Goal: Task Accomplishment & Management: Manage account settings

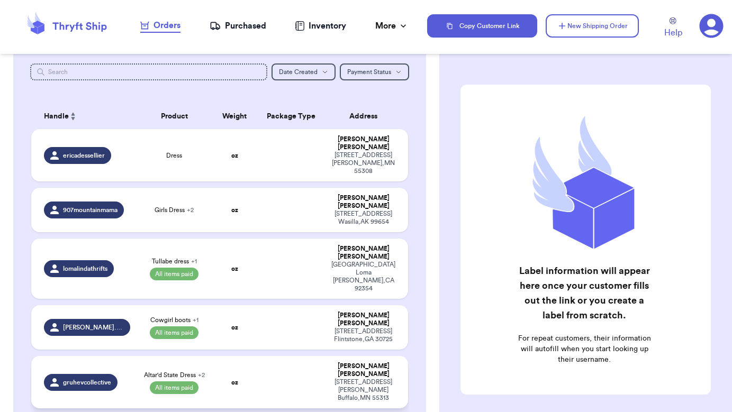
scroll to position [60, 0]
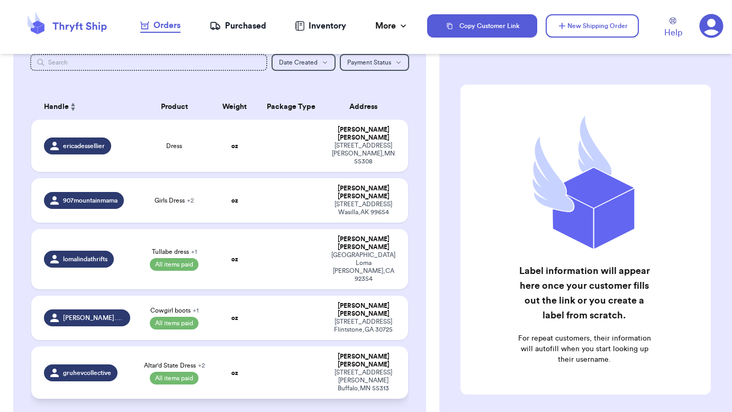
click at [207, 347] on td "Altar'd State Dress + 2 All items paid" at bounding box center [174, 373] width 75 height 52
select select "paid"
select select "venmo"
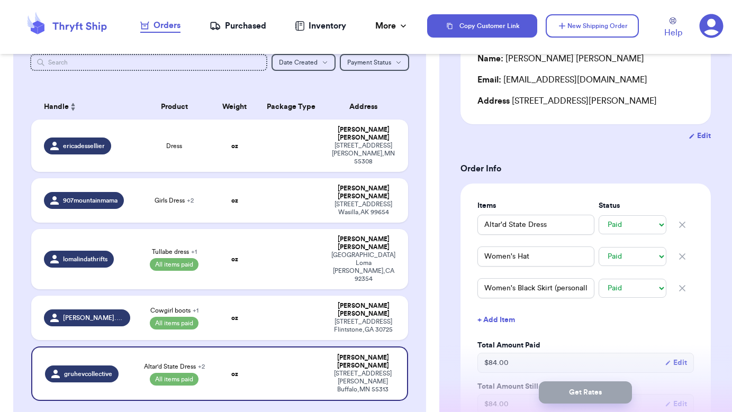
scroll to position [124, 0]
click at [231, 296] on td "oz" at bounding box center [234, 318] width 45 height 44
type input "Cowgirl boots"
type input "Pink pants - Joyfolie"
type input "33"
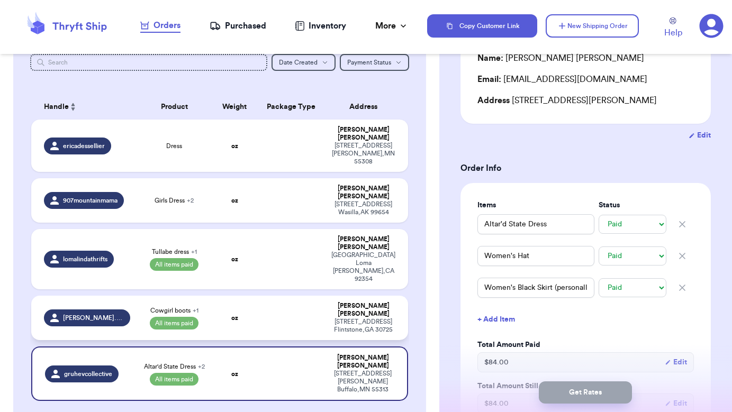
type input "0"
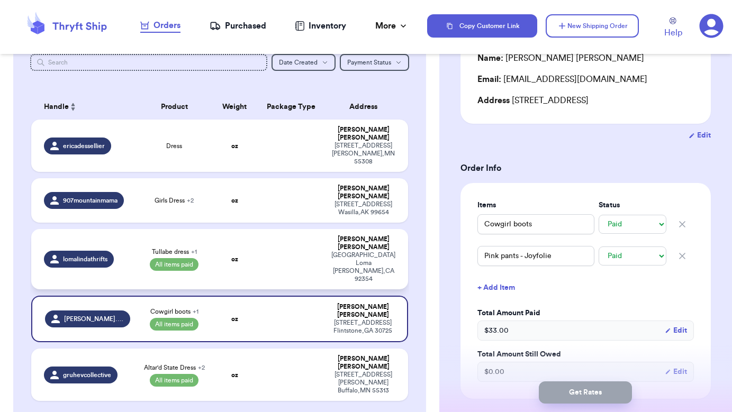
click at [244, 230] on td "oz" at bounding box center [234, 259] width 45 height 60
type input "Tullabe dress"
type input "Purple Maxi- M boutique"
type input "64"
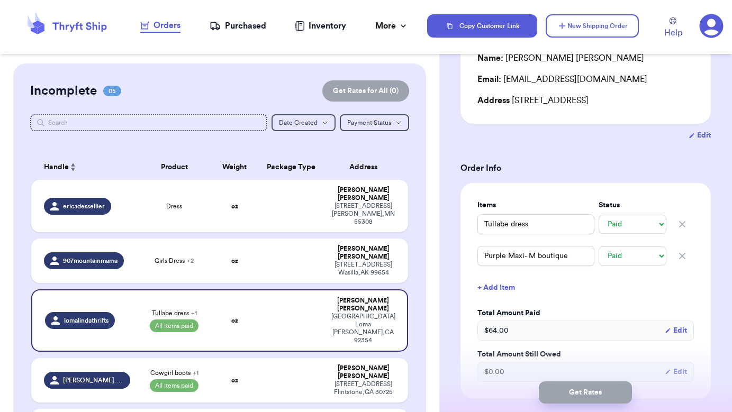
scroll to position [0, 0]
click at [288, 294] on td at bounding box center [291, 321] width 68 height 62
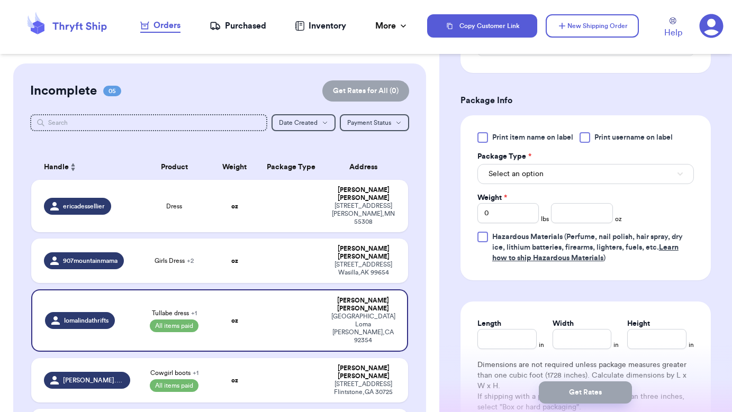
scroll to position [453, 0]
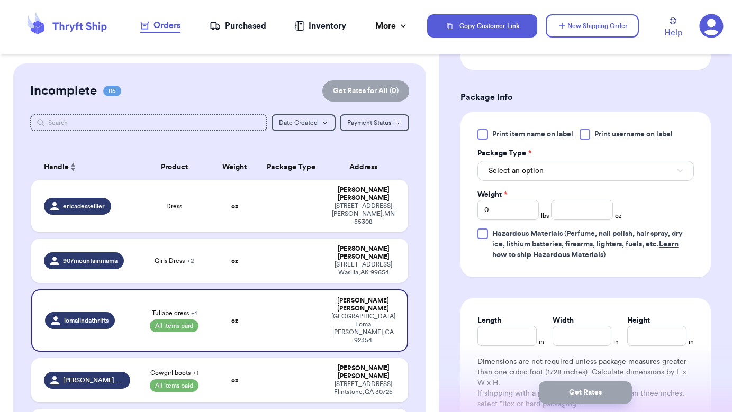
click at [525, 172] on span "Select an option" at bounding box center [516, 171] width 55 height 11
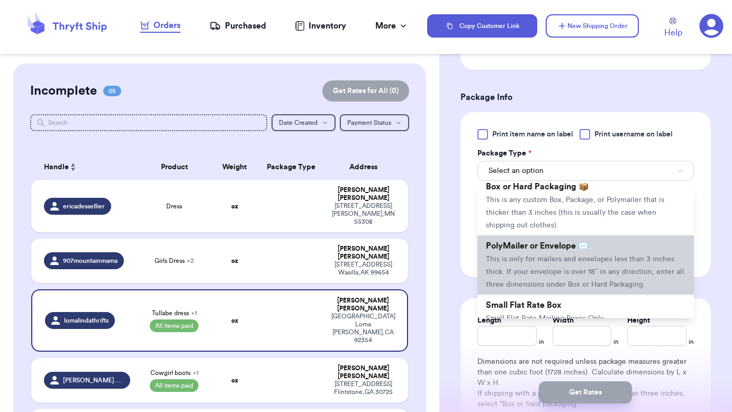
scroll to position [56, 0]
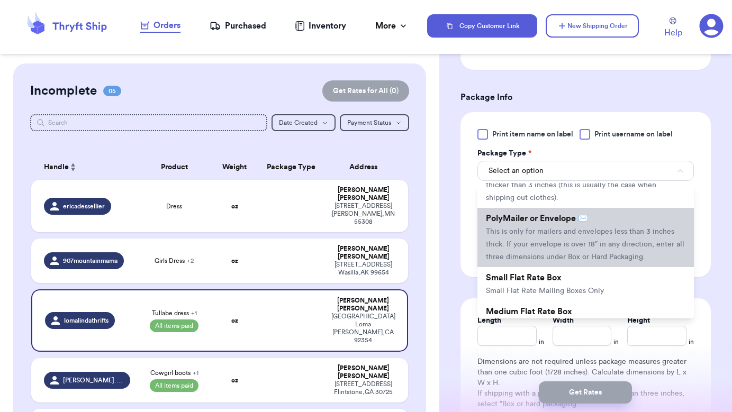
click at [535, 253] on li "PolyMailer or Envelope ✉️ This is only for mailers and envelopes less than 3 in…" at bounding box center [586, 237] width 217 height 59
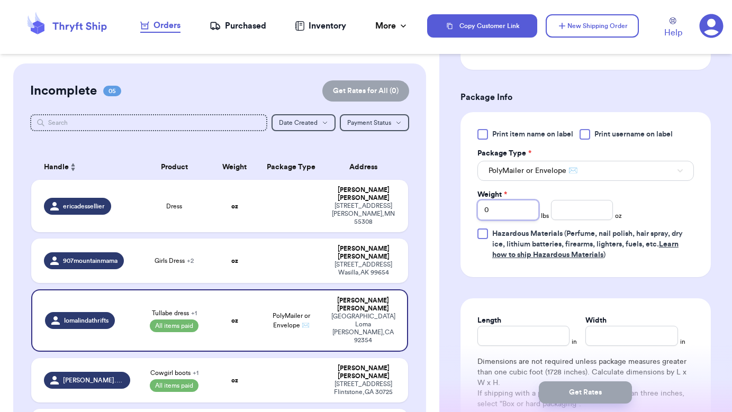
drag, startPoint x: 506, startPoint y: 213, endPoint x: 457, endPoint y: 214, distance: 48.7
click at [457, 214] on div "Shipping Information Delete Label Customer Info Instagram Handle: lomalindathri…" at bounding box center [585, 104] width 293 height 988
type input "2"
click at [572, 215] on input "number" at bounding box center [581, 210] width 61 height 20
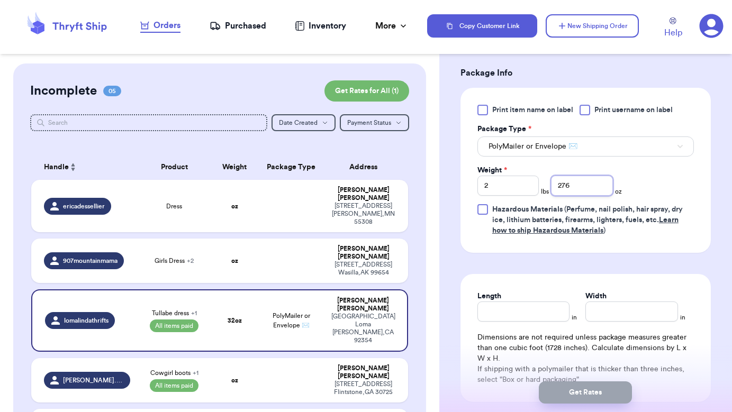
scroll to position [494, 0]
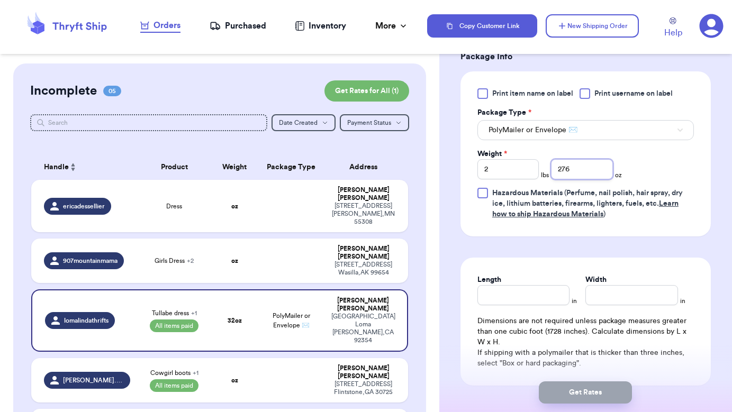
type input "276"
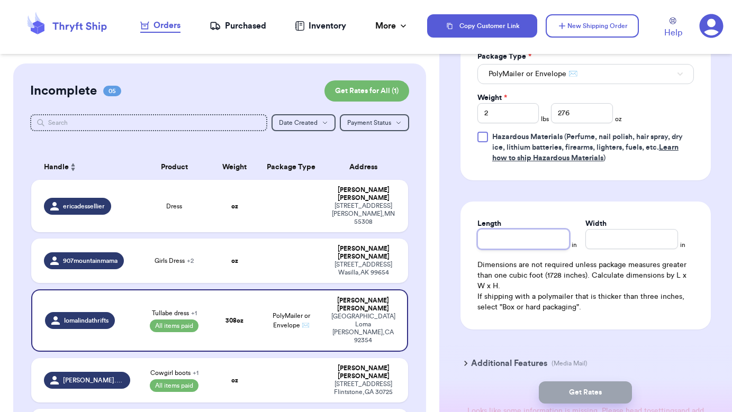
scroll to position [544, 0]
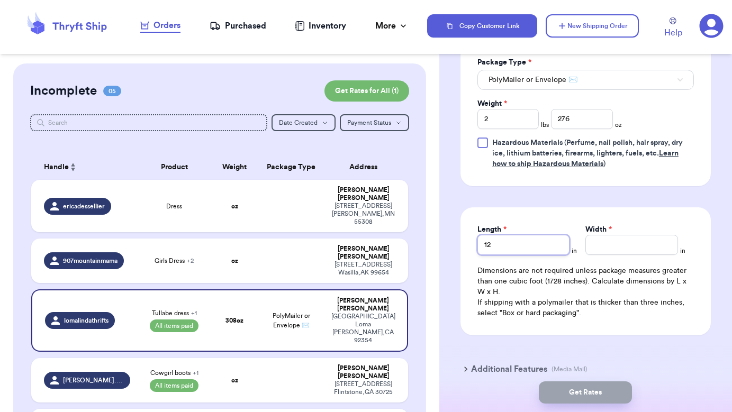
drag, startPoint x: 540, startPoint y: 249, endPoint x: 450, endPoint y: 249, distance: 90.5
click at [446, 250] on div "Shipping Information Delete Label Customer Info Instagram Handle: lomalindathri…" at bounding box center [585, 13] width 293 height 988
type input "15.15"
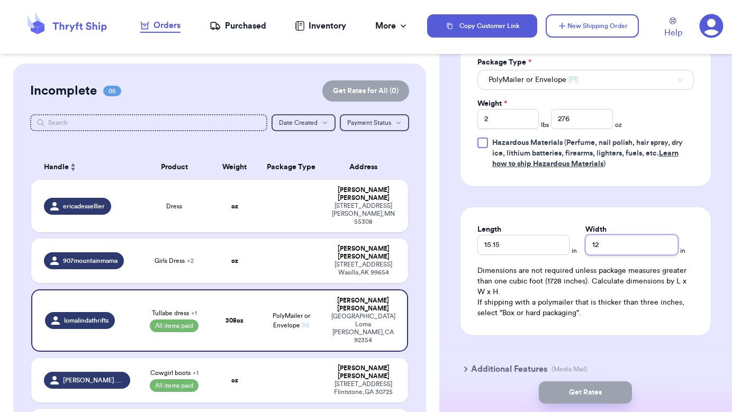
type input "12"
click at [586, 308] on p "If shipping with a polymailer that is thicker than three inches, select "Box or…" at bounding box center [586, 308] width 217 height 21
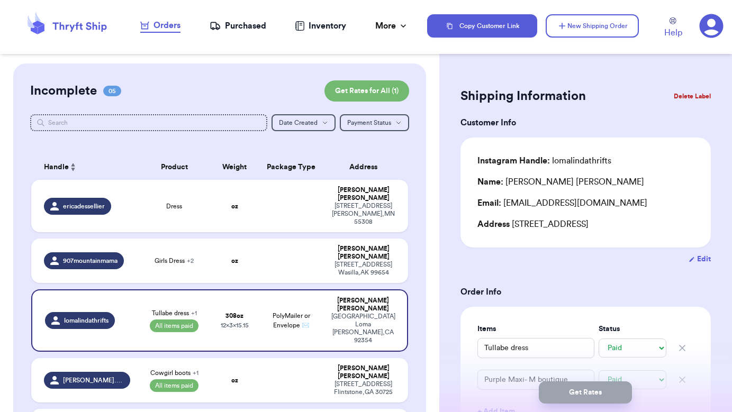
scroll to position [0, 0]
click at [717, 29] on icon at bounding box center [711, 26] width 24 height 24
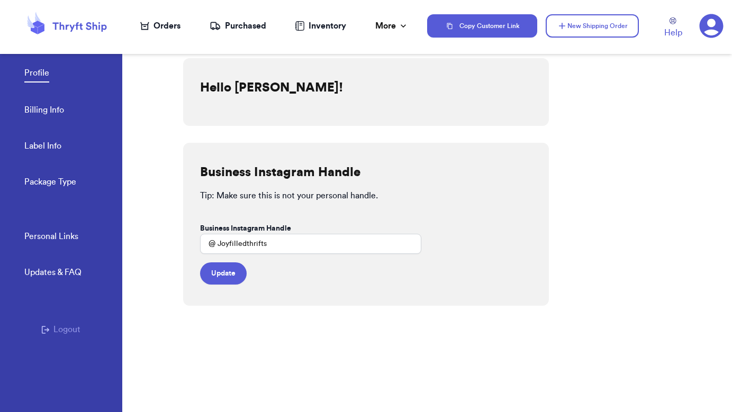
click at [57, 111] on link "Billing Info" at bounding box center [44, 111] width 40 height 15
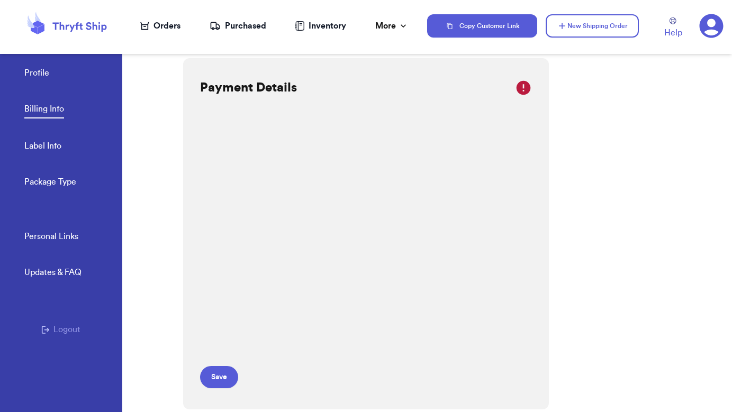
click at [55, 151] on link "Label Info" at bounding box center [42, 147] width 37 height 15
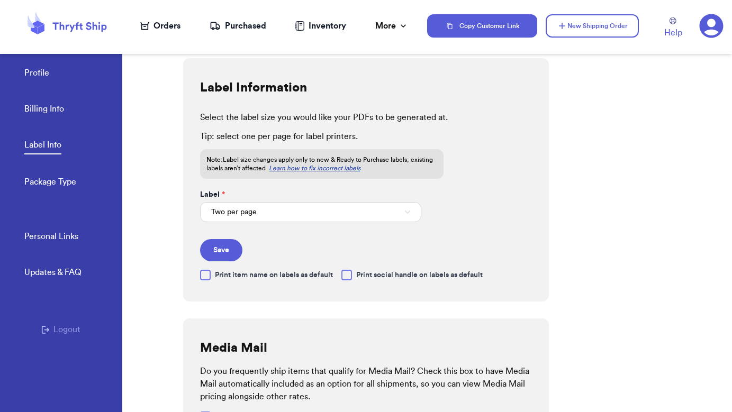
click at [60, 181] on link "Package Type" at bounding box center [50, 183] width 52 height 15
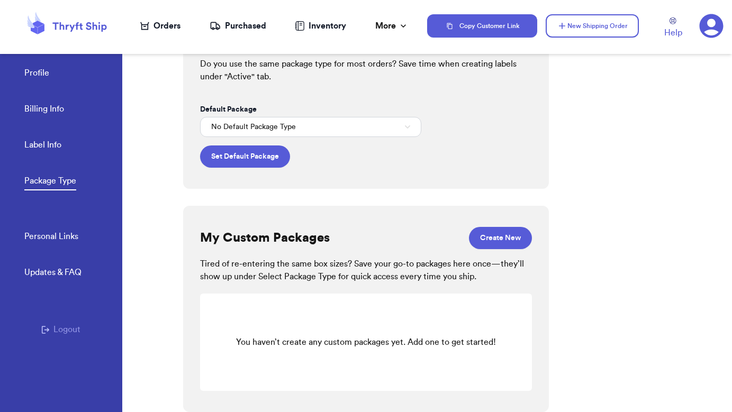
scroll to position [47, 0]
click at [46, 239] on link "Personal Links" at bounding box center [51, 237] width 54 height 15
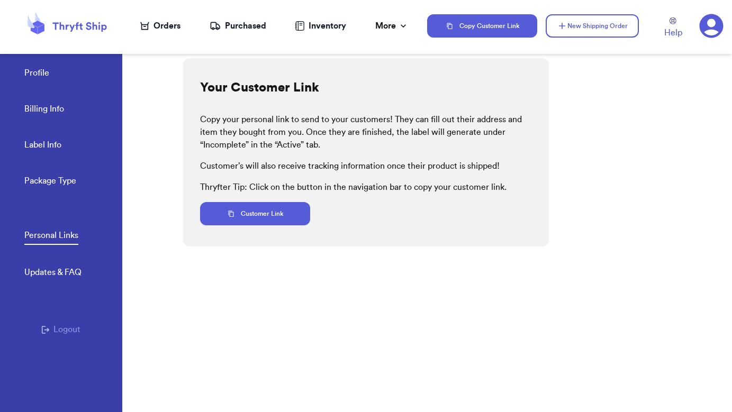
click at [38, 105] on link "Billing Info" at bounding box center [44, 110] width 40 height 15
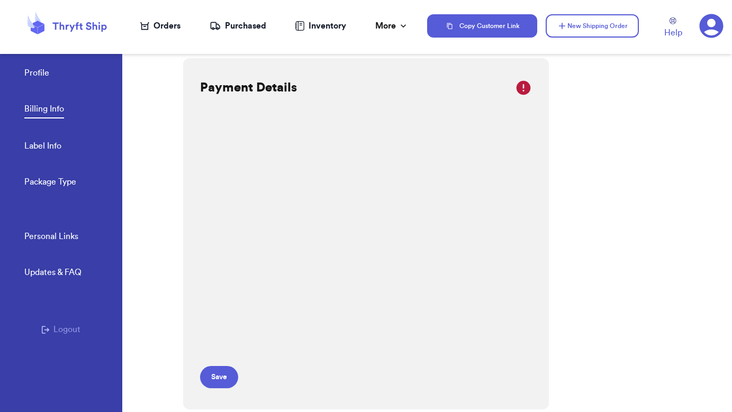
click at [43, 73] on link "Profile" at bounding box center [36, 74] width 25 height 15
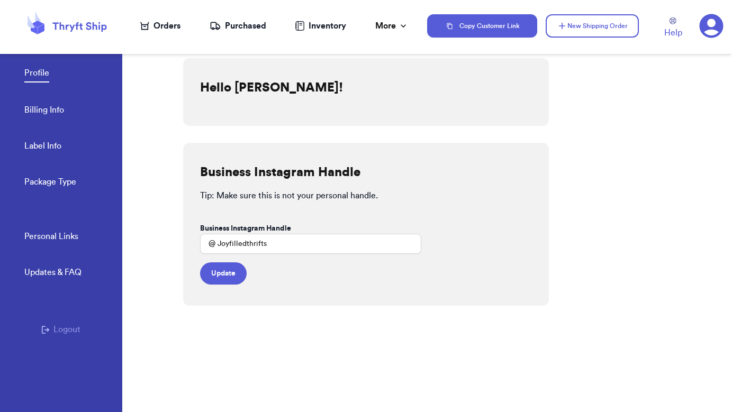
click at [43, 110] on link "Billing Info" at bounding box center [44, 111] width 40 height 15
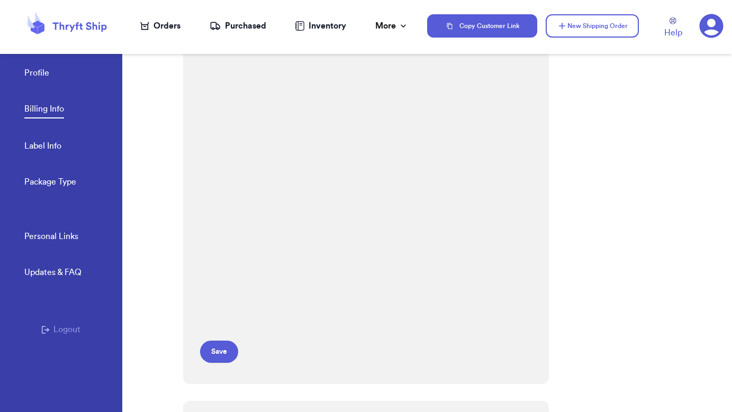
scroll to position [166, 0]
click at [221, 340] on button "Save" at bounding box center [219, 344] width 38 height 22
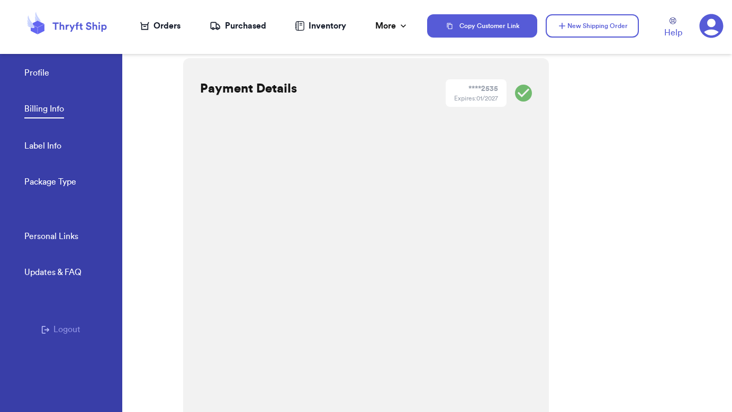
scroll to position [193, 0]
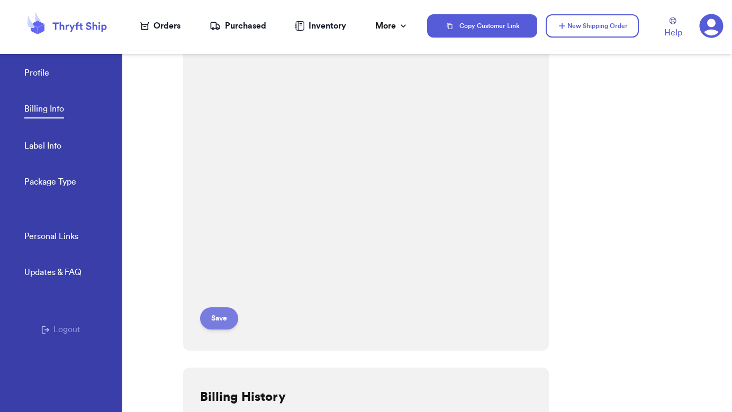
click at [217, 317] on button "Save" at bounding box center [219, 319] width 38 height 22
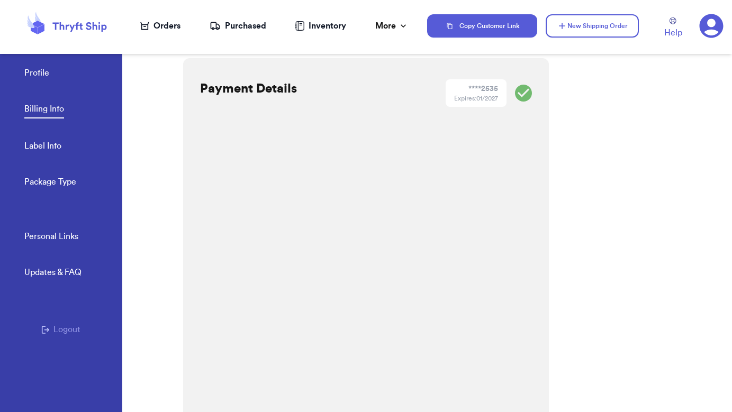
scroll to position [0, 0]
click at [521, 170] on div "Payment Details **** 2535 Expires: 01/2027 Your card number is incomplete. Save" at bounding box center [366, 328] width 366 height 541
click at [60, 150] on link "Label Info" at bounding box center [42, 147] width 37 height 15
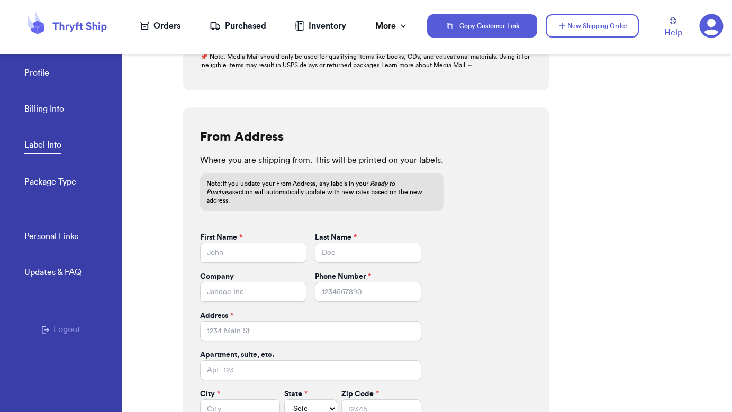
scroll to position [384, 0]
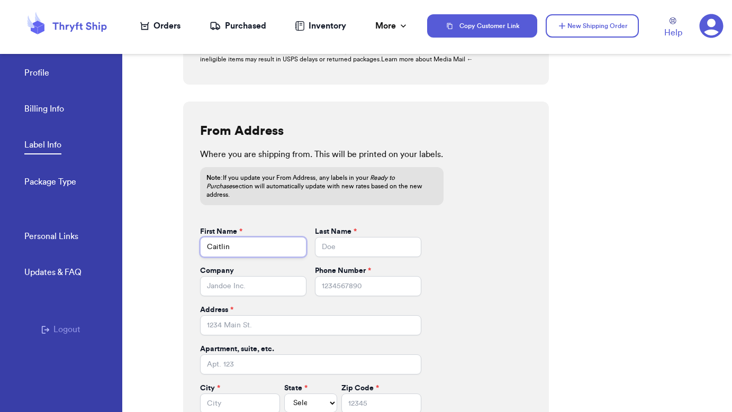
type input "Caitlin"
type input "[PERSON_NAME]"
type input "Joyfilled Thrifts"
type input "6513284582"
type input "7"
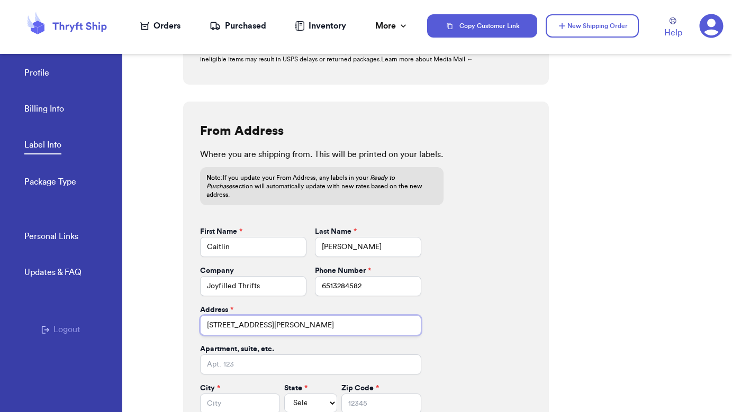
type input "[STREET_ADDRESS][PERSON_NAME]"
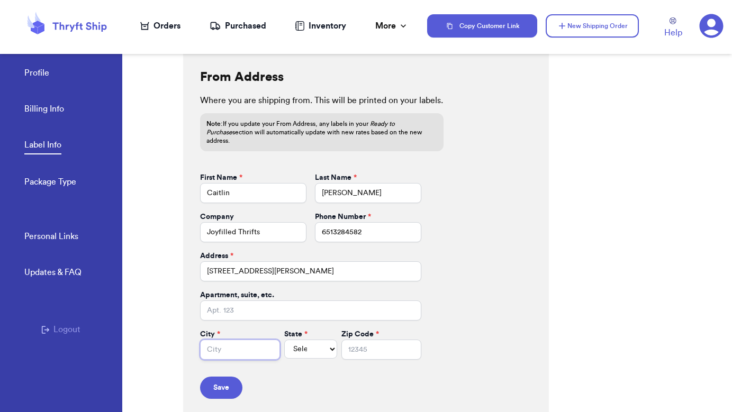
scroll to position [438, 0]
type input "[PERSON_NAME]"
select select "MO"
type input "64831"
click at [230, 382] on button "Save" at bounding box center [221, 389] width 42 height 22
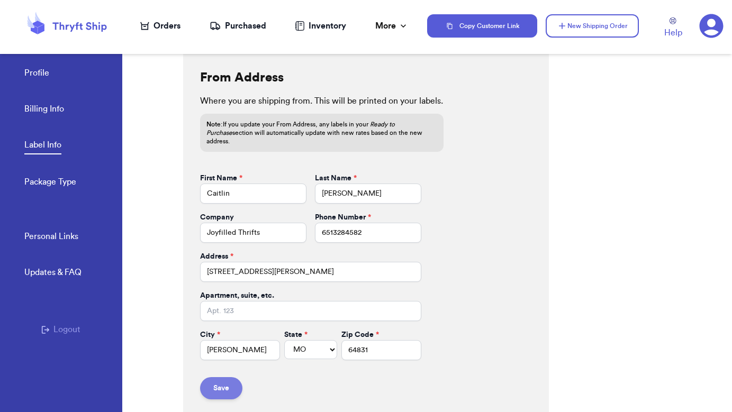
click at [228, 380] on button "Save" at bounding box center [221, 389] width 42 height 22
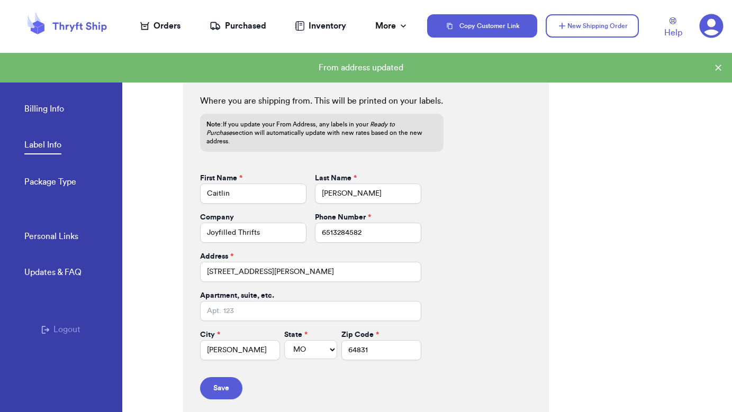
click at [75, 185] on link "Package Type" at bounding box center [50, 183] width 52 height 15
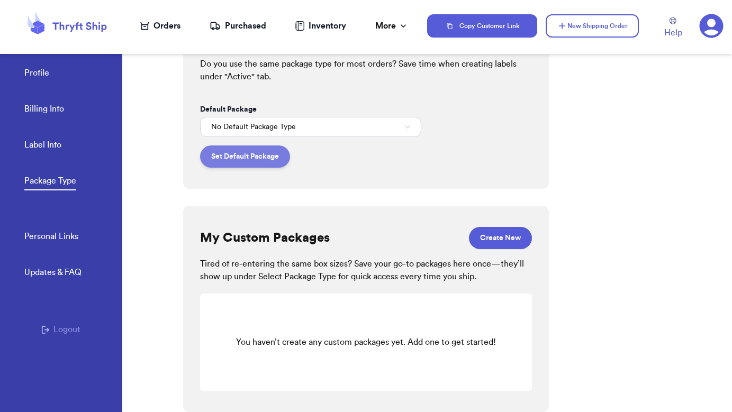
click at [261, 158] on button "Set Default Package" at bounding box center [245, 157] width 90 height 22
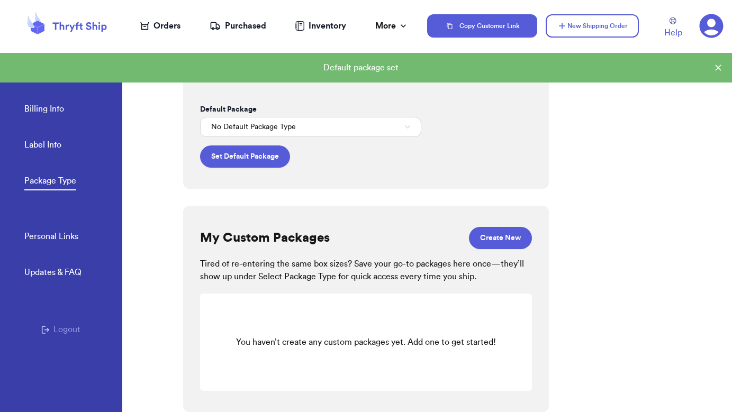
click at [299, 128] on button "No Default Package Type" at bounding box center [310, 127] width 221 height 20
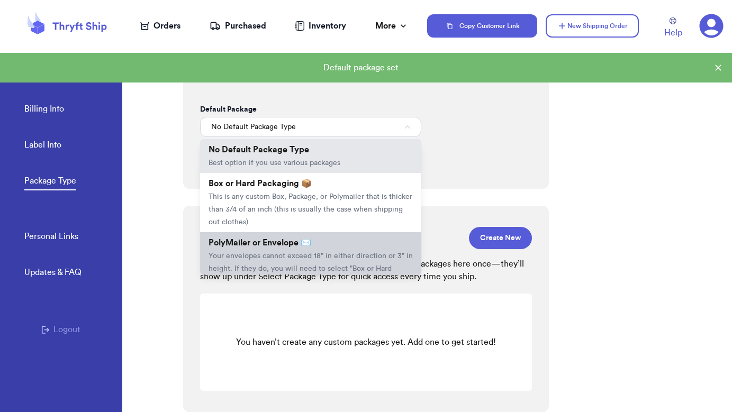
click at [257, 247] on span "PolyMailer or Envelope ✉️" at bounding box center [260, 243] width 103 height 8
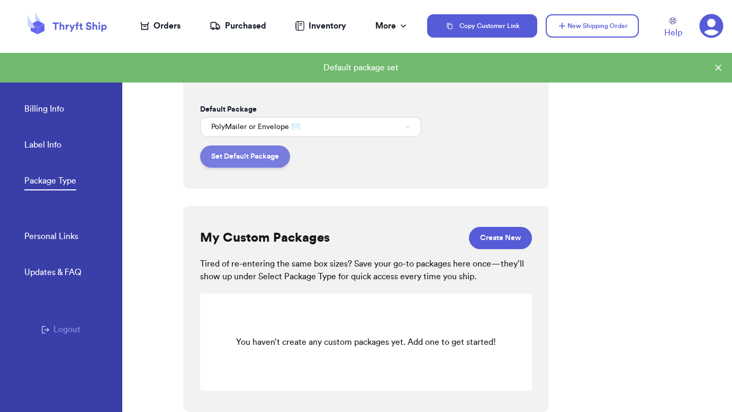
click at [277, 165] on button "Set Default Package" at bounding box center [245, 157] width 90 height 22
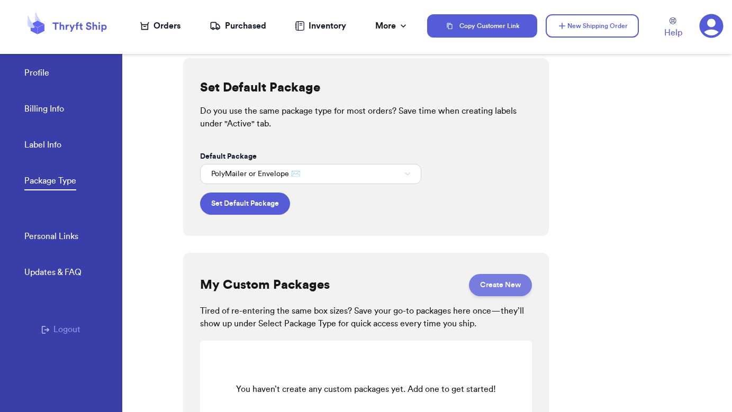
click at [496, 285] on button "Create New" at bounding box center [500, 285] width 63 height 22
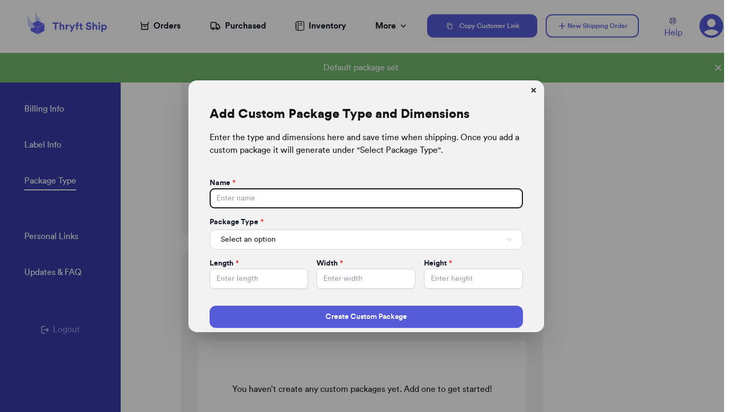
click at [536, 91] on button "✕" at bounding box center [533, 91] width 17 height 17
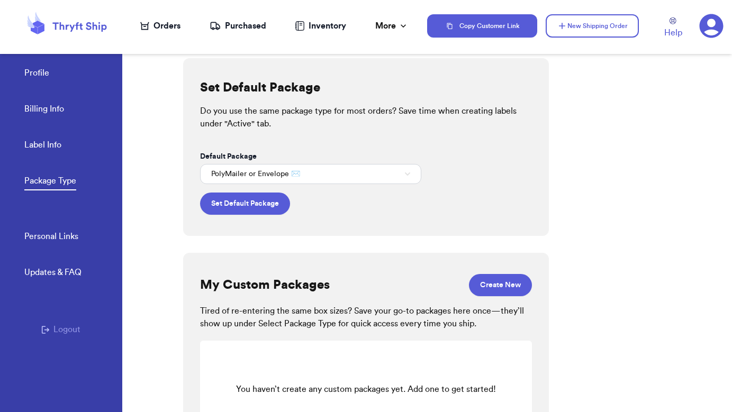
click at [157, 28] on div "Orders" at bounding box center [160, 26] width 40 height 13
select select "paid"
select select "venmo"
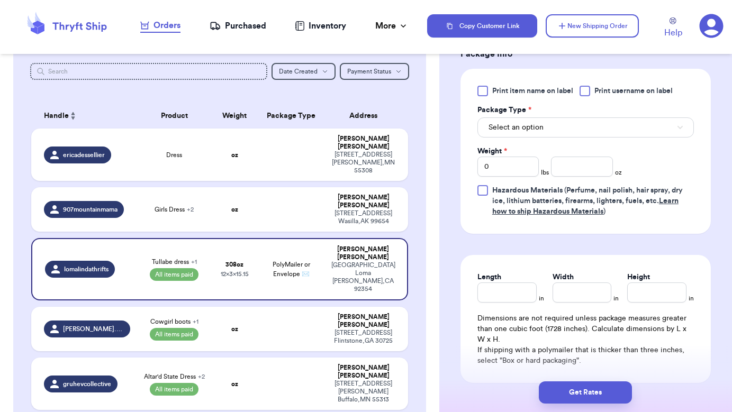
scroll to position [494, 0]
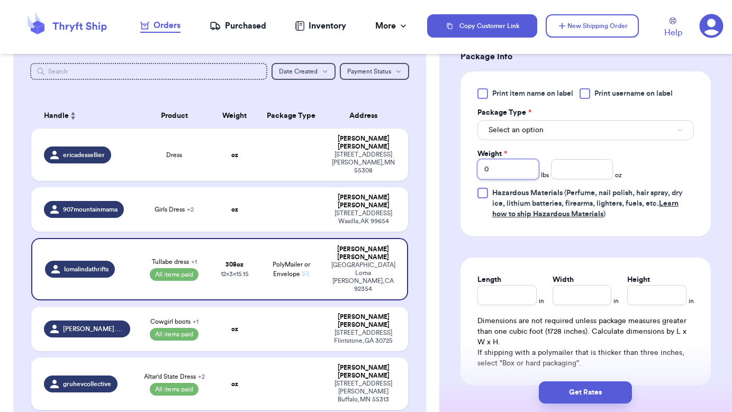
drag, startPoint x: 508, startPoint y: 168, endPoint x: 474, endPoint y: 168, distance: 34.4
click at [474, 168] on div "Print item name on label Print username on label Package Type * Select an optio…" at bounding box center [586, 153] width 250 height 165
click at [527, 125] on button "Select an option" at bounding box center [586, 130] width 217 height 20
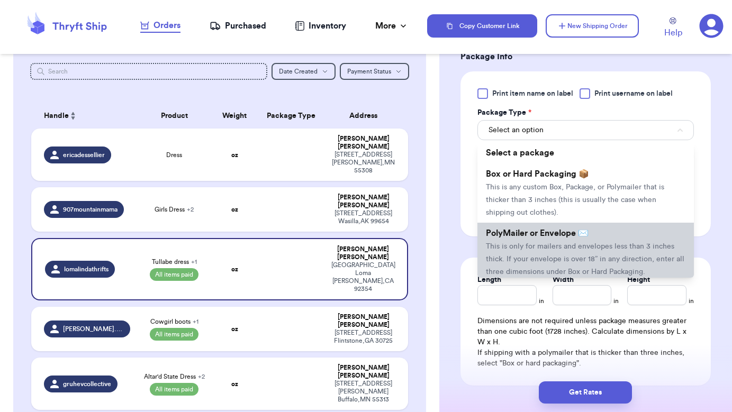
click at [524, 234] on span "PolyMailer or Envelope ✉️" at bounding box center [537, 233] width 103 height 8
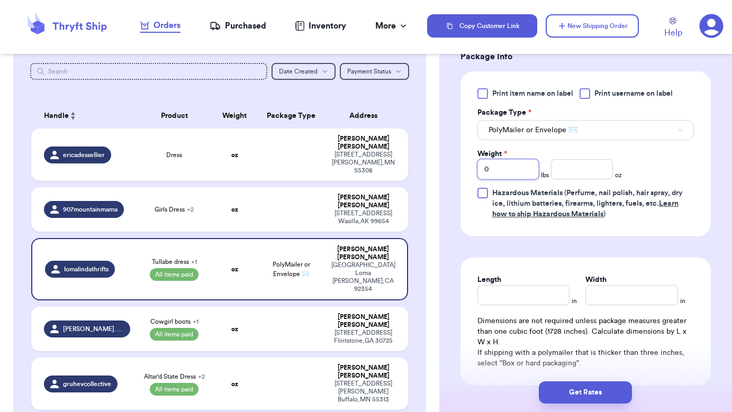
drag, startPoint x: 503, startPoint y: 174, endPoint x: 471, endPoint y: 174, distance: 31.8
click at [471, 174] on div "Print item name on label Print username on label Package Type * PolyMailer or E…" at bounding box center [586, 153] width 250 height 165
type input "2"
type input "28"
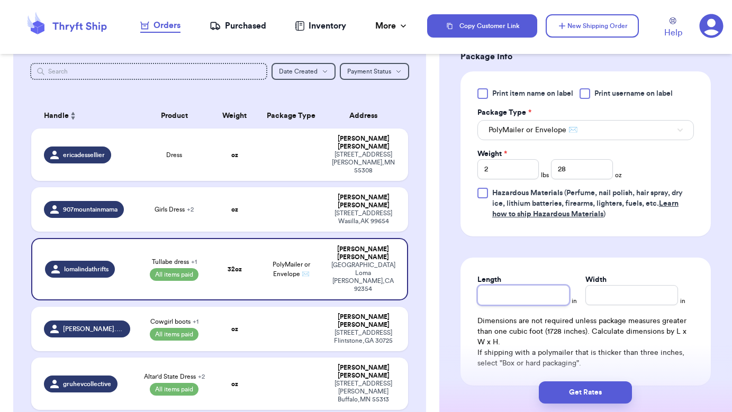
click at [504, 296] on input "Length" at bounding box center [524, 295] width 93 height 20
type input "15"
type input "12"
click at [501, 302] on input "15" at bounding box center [524, 295] width 93 height 20
type input "15.5"
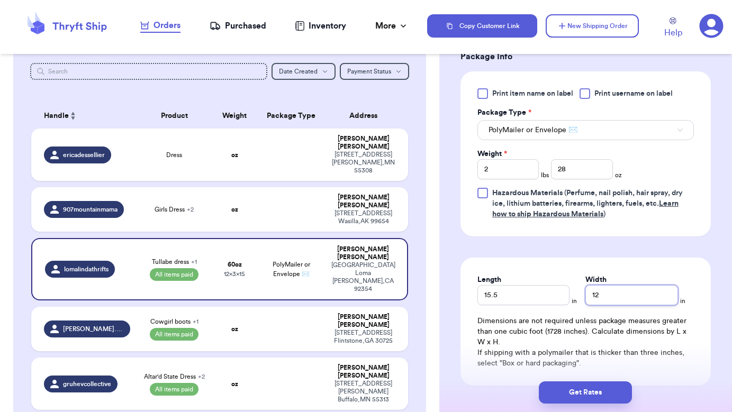
click at [607, 295] on input "12" at bounding box center [632, 295] width 93 height 20
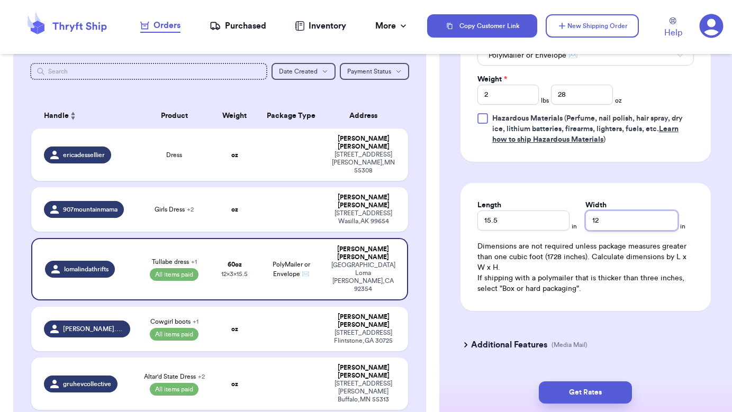
scroll to position [572, 0]
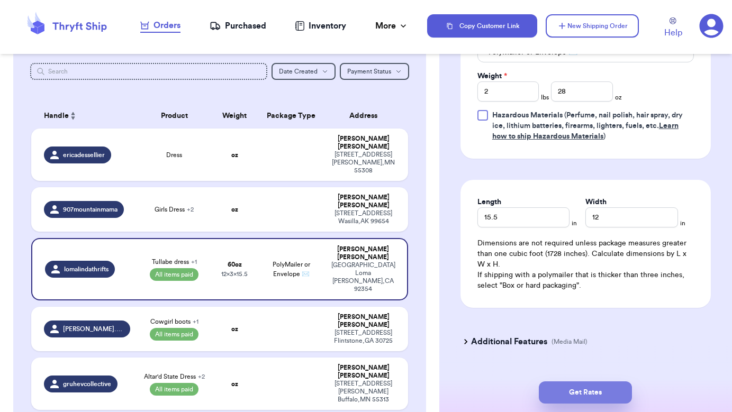
click at [600, 390] on button "Get Rates" at bounding box center [585, 393] width 93 height 22
type input "1"
type input "12"
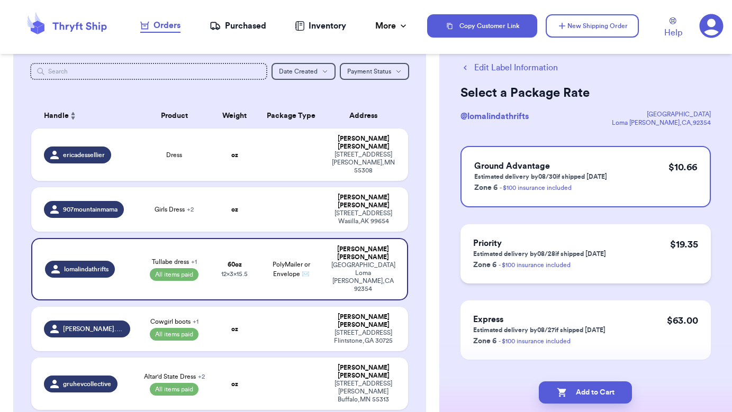
scroll to position [26, 0]
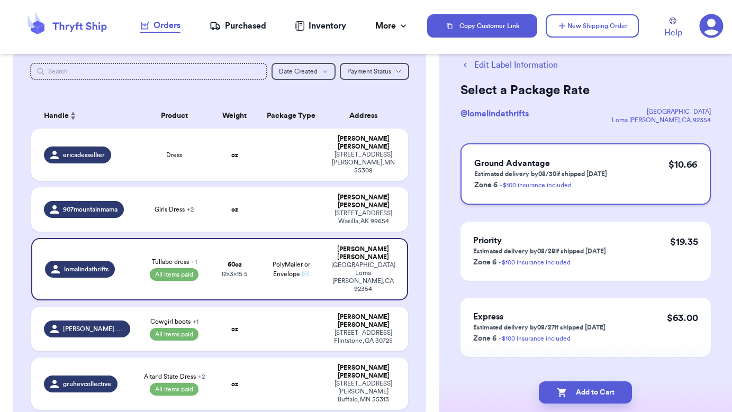
click at [561, 164] on h3 "Ground Advantage" at bounding box center [540, 163] width 133 height 13
click at [577, 398] on button "Add to Cart" at bounding box center [585, 393] width 93 height 22
checkbox input "true"
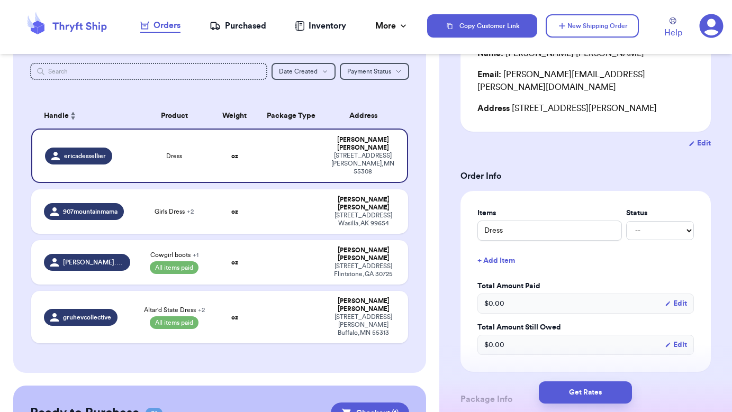
scroll to position [133, 0]
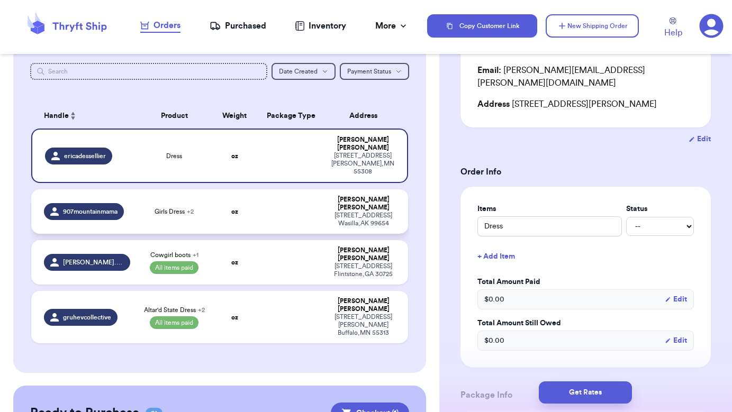
click at [312, 203] on td at bounding box center [291, 212] width 68 height 44
type input "Girls Dress"
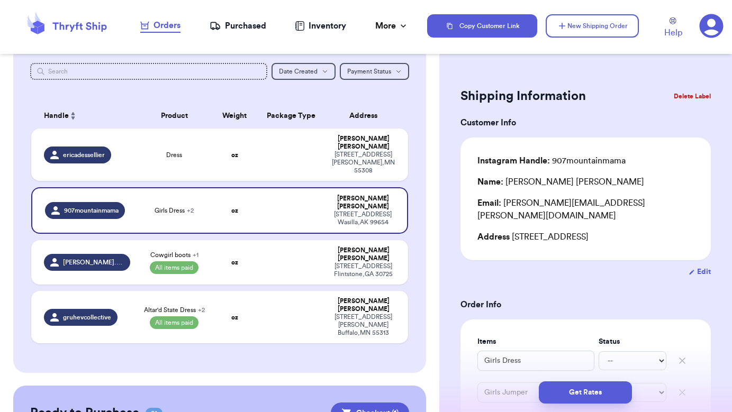
scroll to position [0, 0]
drag, startPoint x: 651, startPoint y: 227, endPoint x: 620, endPoint y: 227, distance: 30.7
click at [620, 231] on div "Address [STREET_ADDRESS]" at bounding box center [586, 237] width 217 height 13
copy div "99654"
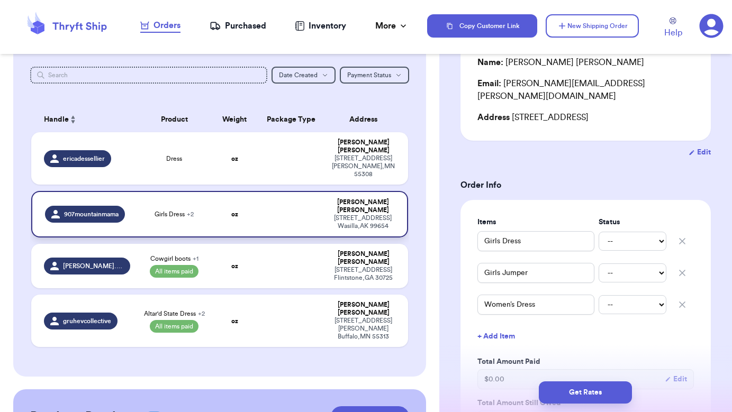
scroll to position [62, 0]
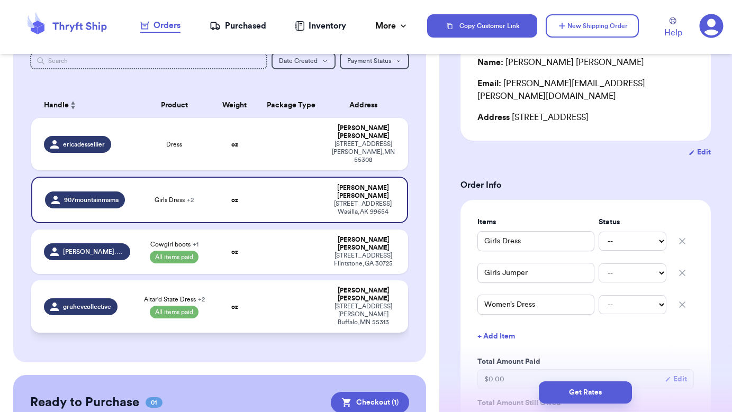
click at [279, 281] on td at bounding box center [291, 307] width 68 height 52
type input "Altar'd State Dress"
select select "paid"
type input "84"
select select "venmo"
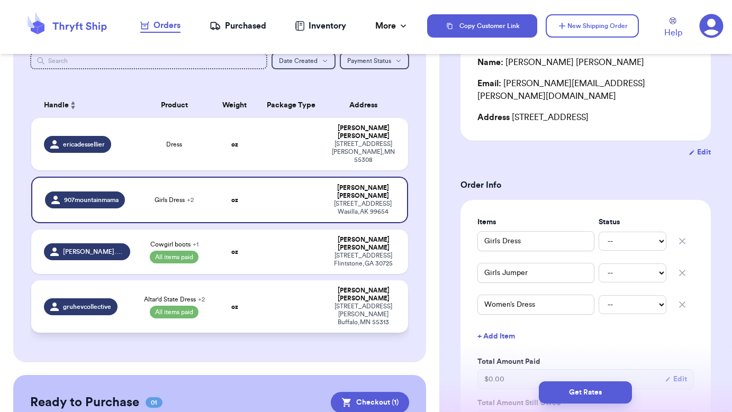
type input "84"
type input "Women's Hat"
select select "paid"
type input "Women's Black Skirt (personally shopped)"
select select "paid"
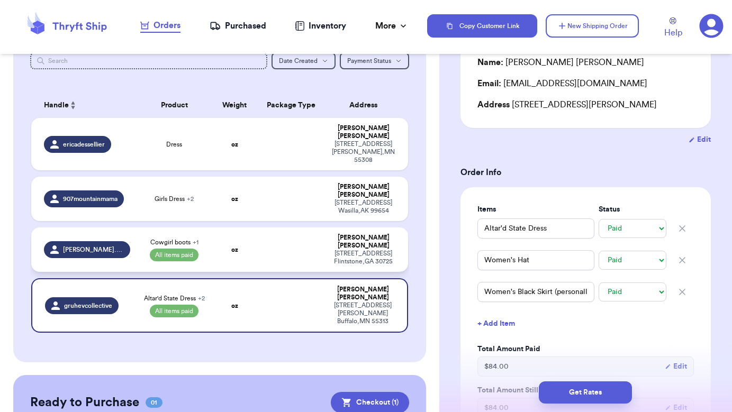
click at [291, 228] on td at bounding box center [291, 250] width 68 height 44
type input "Cowgirl boots"
type input "33"
type input "0"
type input "Pink pants - Joyfolie"
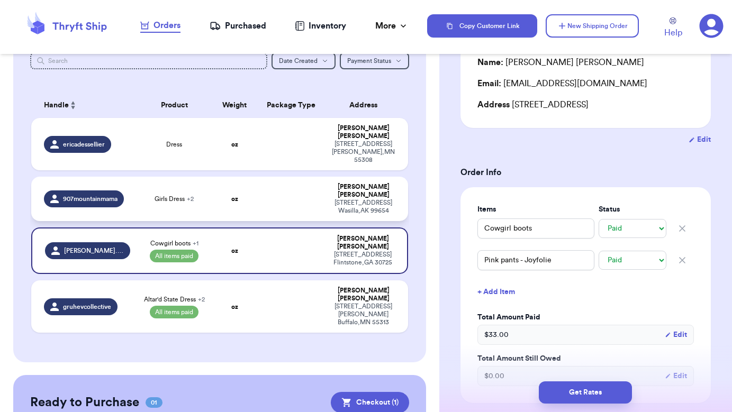
click at [307, 185] on td at bounding box center [291, 199] width 68 height 44
type input "Girls Dress"
select select "unknown"
type input "0"
select select "stripe"
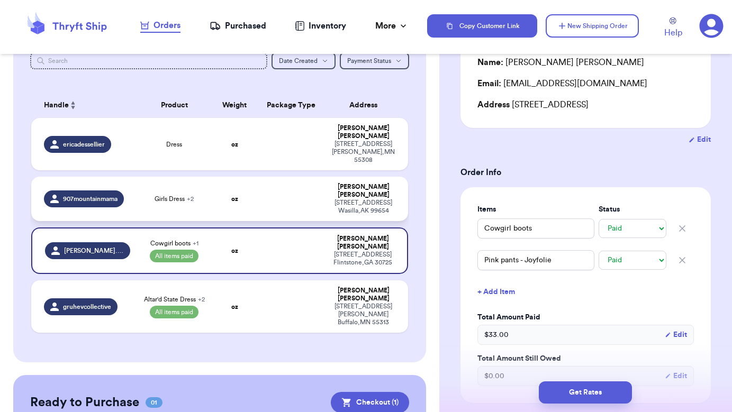
type input "Girls Jumper"
select select "unknown"
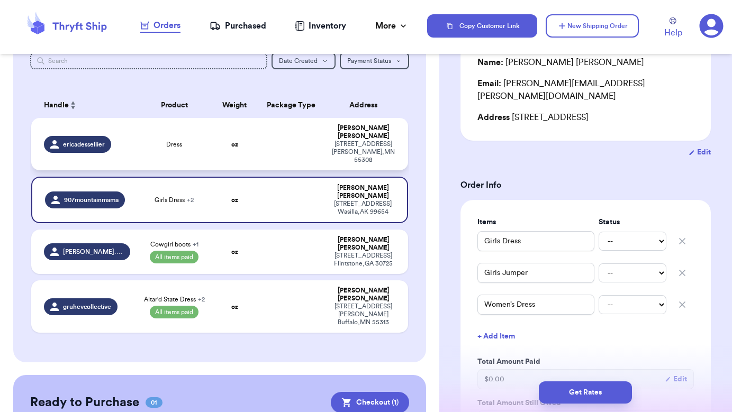
click at [316, 150] on td at bounding box center [291, 144] width 68 height 52
type input "Dress"
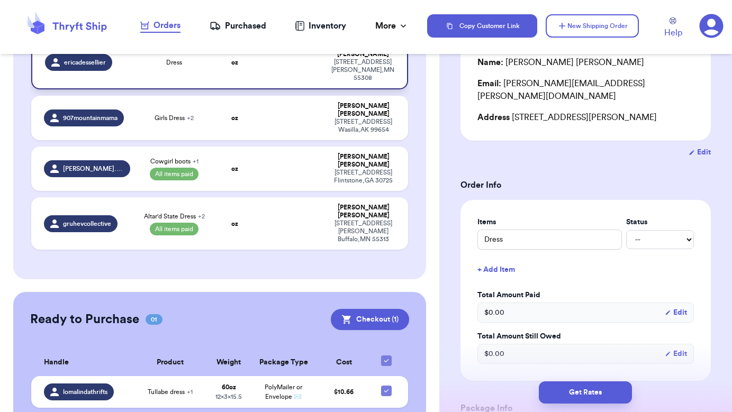
scroll to position [145, 0]
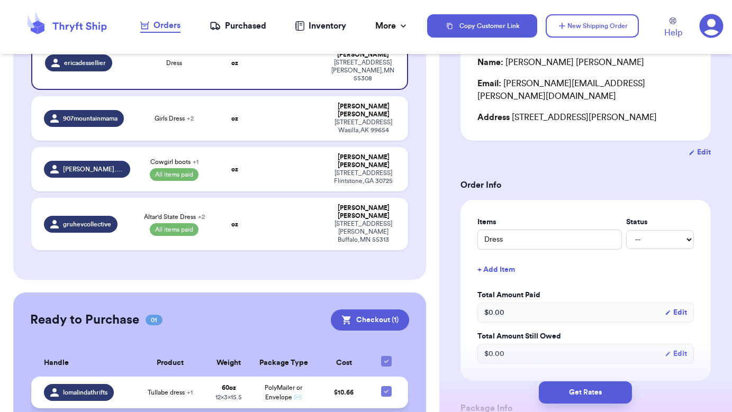
click at [198, 377] on td "Tullabe dress + 1" at bounding box center [169, 393] width 73 height 32
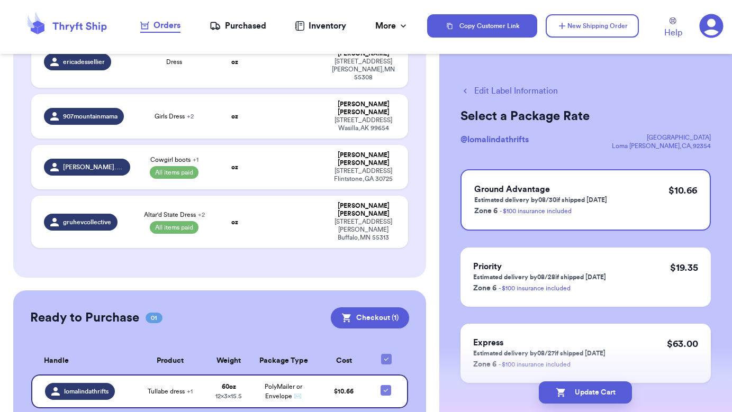
scroll to position [0, 0]
click at [573, 391] on button "Update Cart" at bounding box center [585, 393] width 93 height 22
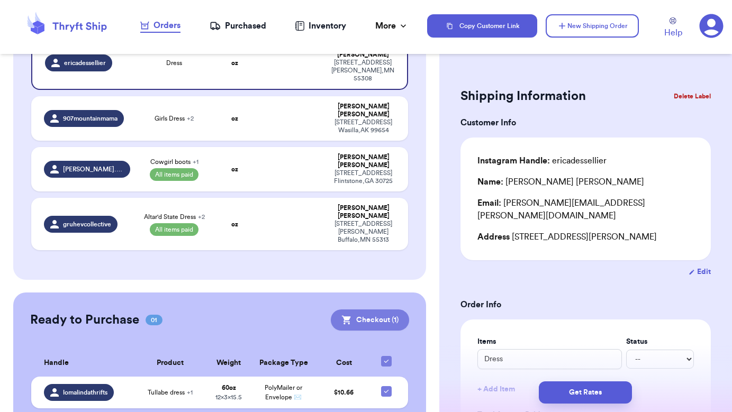
click at [374, 310] on button "Checkout ( 1 )" at bounding box center [370, 320] width 78 height 21
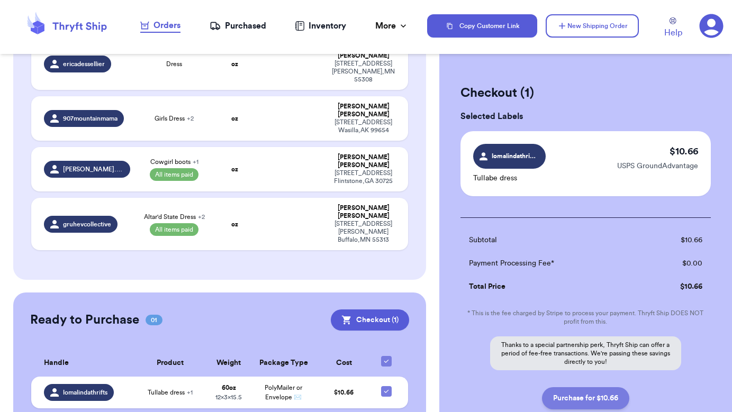
click at [578, 404] on button "Purchase for $10.66" at bounding box center [585, 399] width 87 height 22
checkbox input "true"
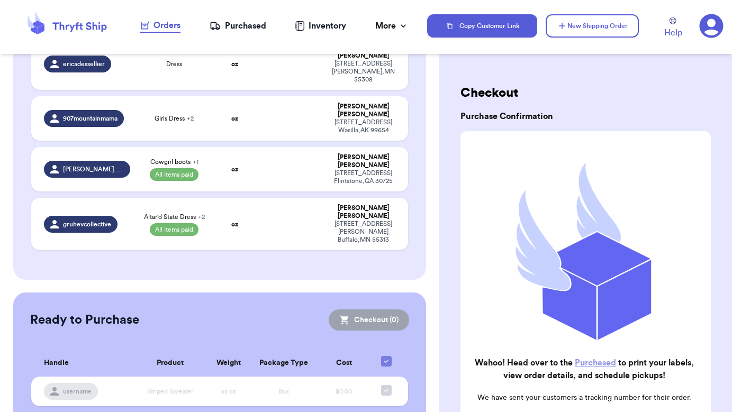
scroll to position [131, 0]
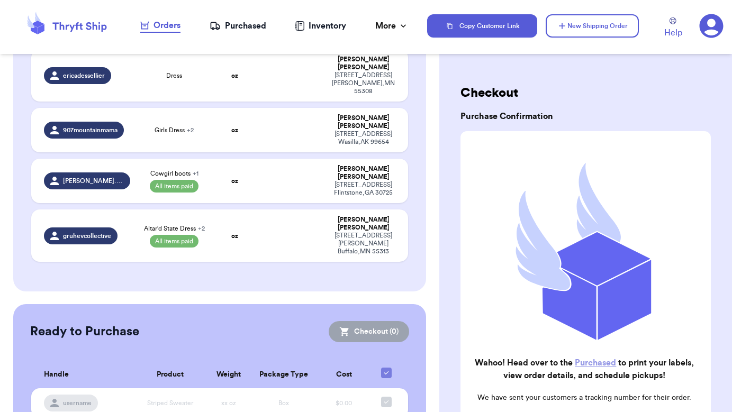
click at [592, 365] on link "Purchased" at bounding box center [595, 363] width 41 height 8
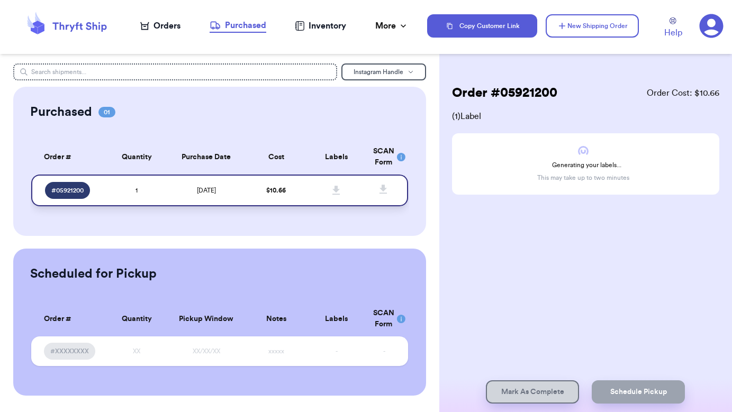
click at [336, 195] on icon at bounding box center [337, 191] width 8 height 10
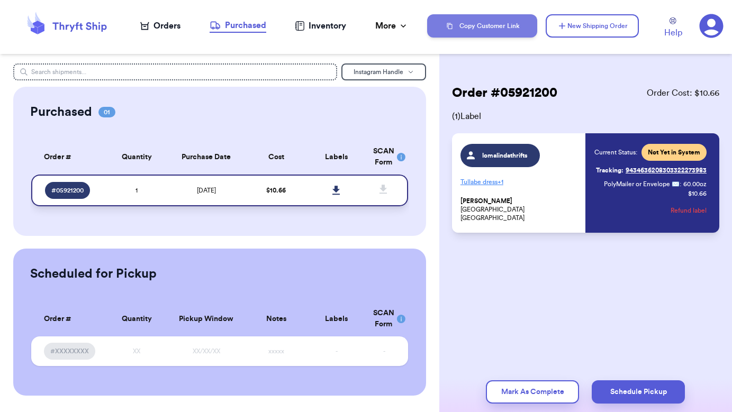
click at [335, 195] on icon at bounding box center [336, 190] width 7 height 9
click at [621, 96] on div "Order # 05921200 Order Cost: $ 10.66" at bounding box center [585, 93] width 267 height 17
click at [671, 153] on span "Not Yet in System" at bounding box center [674, 152] width 52 height 8
click at [582, 54] on div "Order # 05921200 Order Cost: $ 10.66 ( 1 ) Label lomalindathrifts Tullabe dress…" at bounding box center [585, 206] width 293 height 412
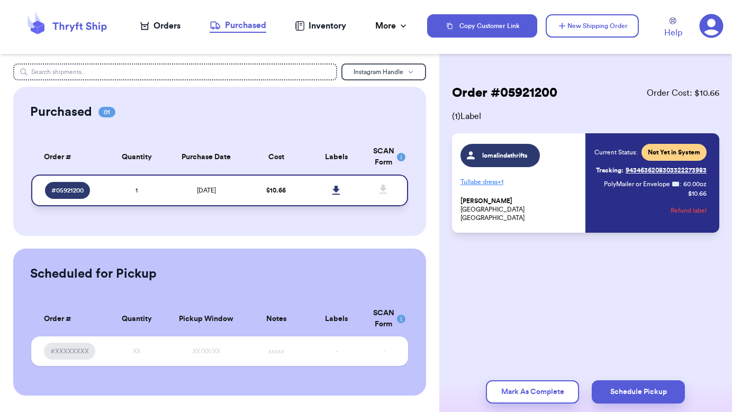
click at [338, 195] on icon at bounding box center [336, 190] width 7 height 9
click at [333, 195] on icon at bounding box center [337, 191] width 8 height 10
click at [335, 194] on icon at bounding box center [336, 190] width 7 height 9
click at [241, 26] on div "Purchased" at bounding box center [238, 25] width 57 height 13
click at [172, 27] on div "Orders" at bounding box center [160, 26] width 40 height 13
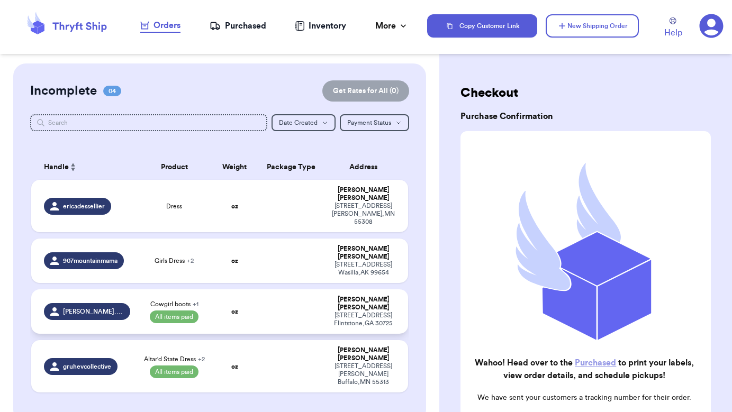
click at [267, 290] on td at bounding box center [291, 312] width 68 height 44
select select "paid"
select select "venmo"
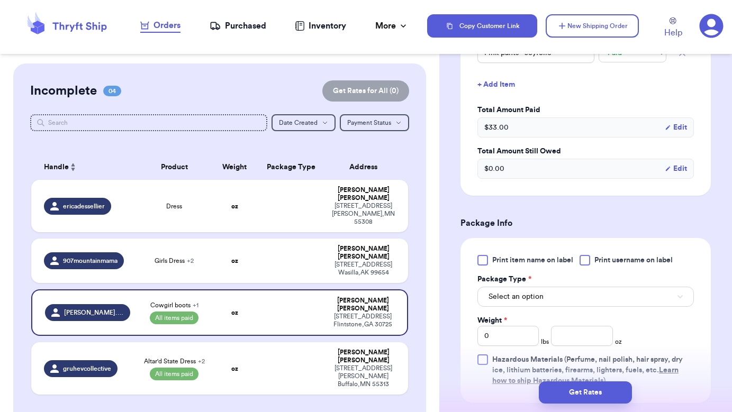
scroll to position [328, 0]
click at [531, 300] on span "Select an option" at bounding box center [516, 296] width 55 height 11
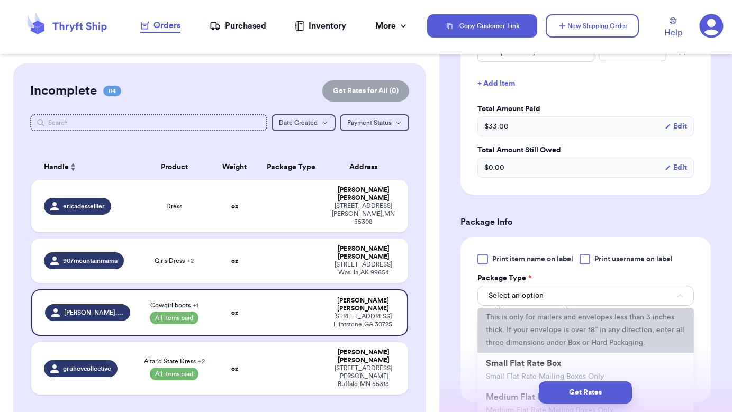
scroll to position [91, 0]
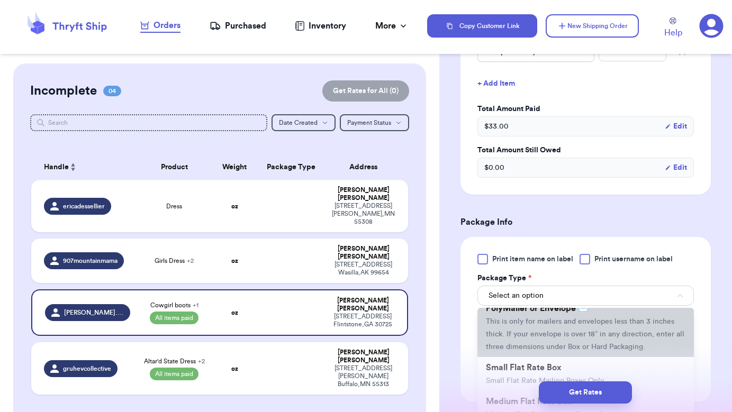
click at [540, 326] on span "This is only for mailers and envelopes less than 3 inches thick. If your envelo…" at bounding box center [585, 334] width 199 height 33
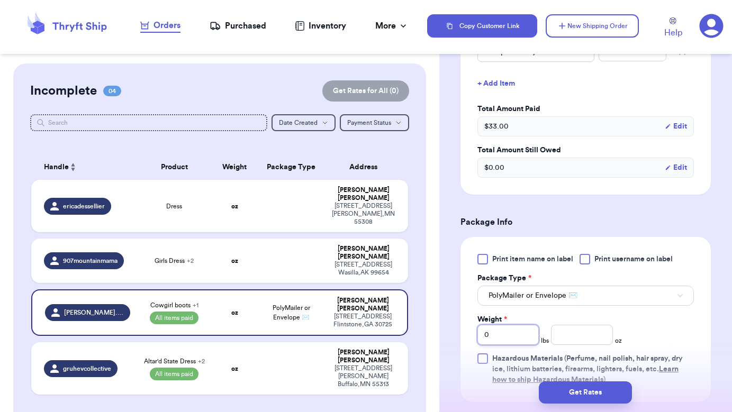
drag, startPoint x: 506, startPoint y: 343, endPoint x: 448, endPoint y: 340, distance: 58.3
click at [448, 340] on div "Shipping Information Delete Label Customer Info Instagram Handle: [PERSON_NAME]…" at bounding box center [585, 208] width 293 height 946
type input "1"
click at [587, 341] on input "number" at bounding box center [581, 335] width 61 height 20
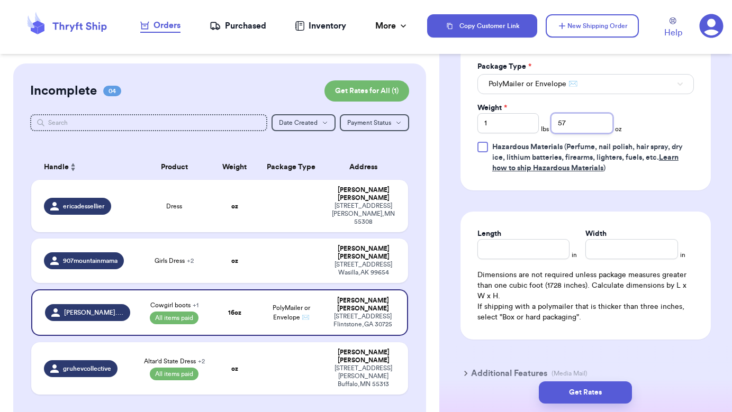
scroll to position [573, 0]
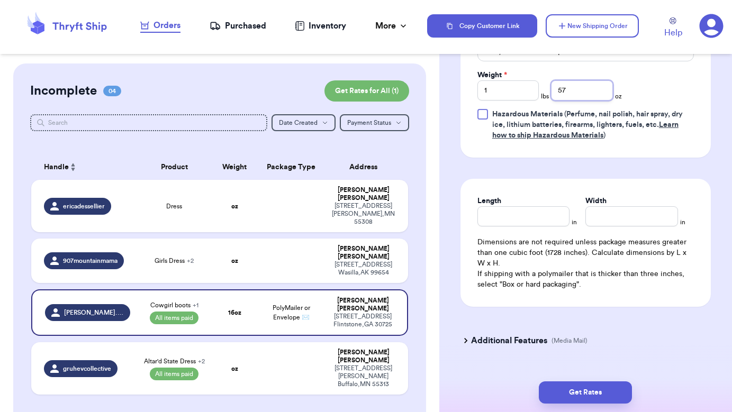
type input "57"
click at [527, 219] on input "Length" at bounding box center [524, 216] width 93 height 20
type input "15.5"
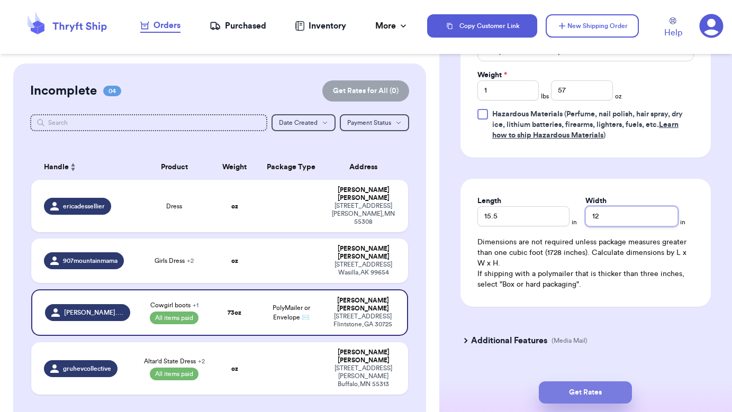
type input "12"
click at [589, 394] on button "Get Rates" at bounding box center [585, 393] width 93 height 22
type input "3"
type input "9"
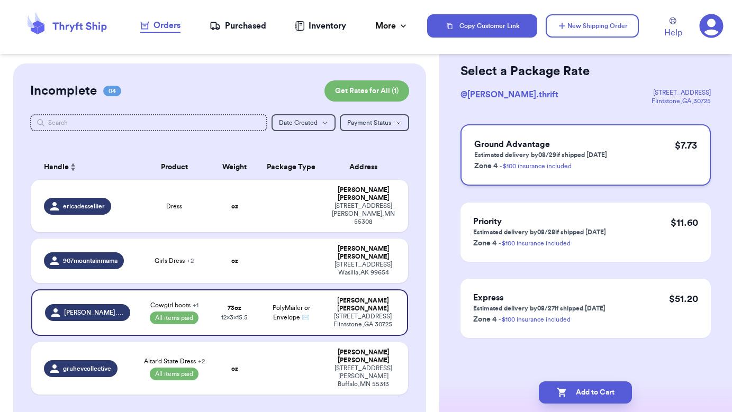
scroll to position [45, 0]
click at [592, 151] on p "Estimated delivery by 08/29 if shipped [DATE]" at bounding box center [540, 155] width 133 height 8
click at [585, 389] on button "Add to Cart" at bounding box center [585, 393] width 93 height 22
checkbox input "true"
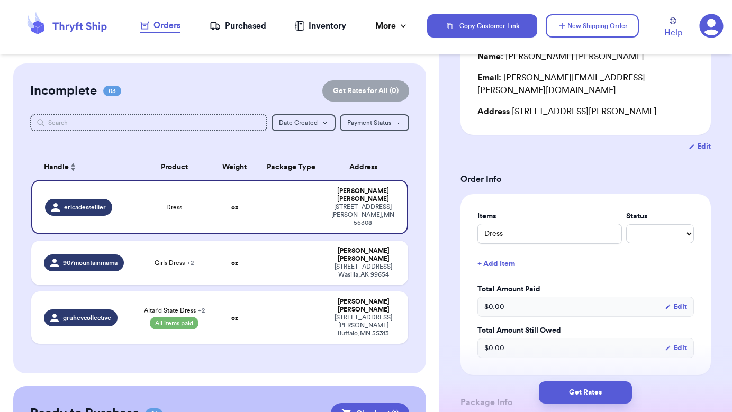
scroll to position [148, 0]
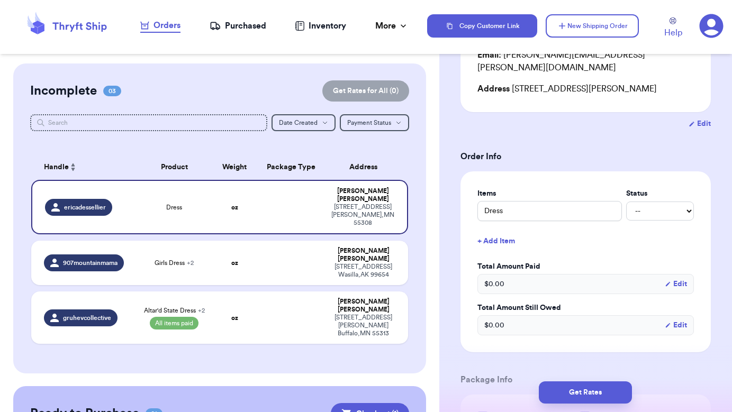
click at [682, 279] on button "Edit" at bounding box center [676, 284] width 22 height 11
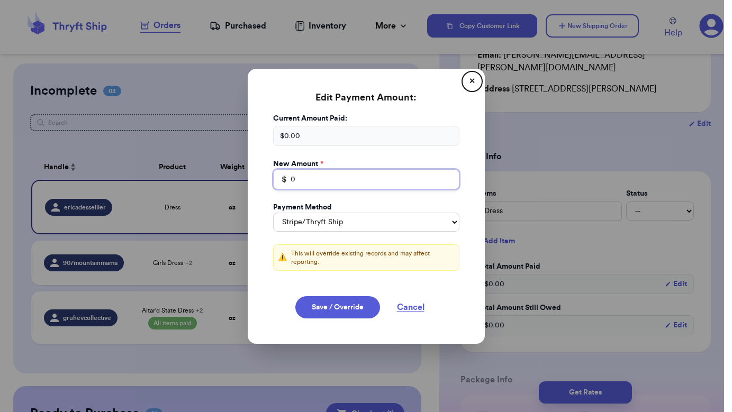
drag, startPoint x: 296, startPoint y: 183, endPoint x: 253, endPoint y: 183, distance: 43.4
click at [253, 183] on div "Edit Payment Amount: ✕ Current Amount Paid: $ 0.00 New Amount * $ 0 Payment Met…" at bounding box center [366, 206] width 237 height 275
type input "1"
type input "15"
select select "venmo"
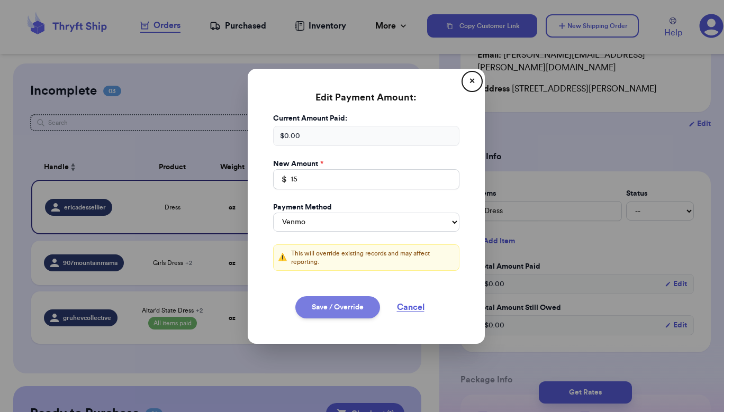
click at [347, 304] on button "Save / Override" at bounding box center [337, 308] width 85 height 22
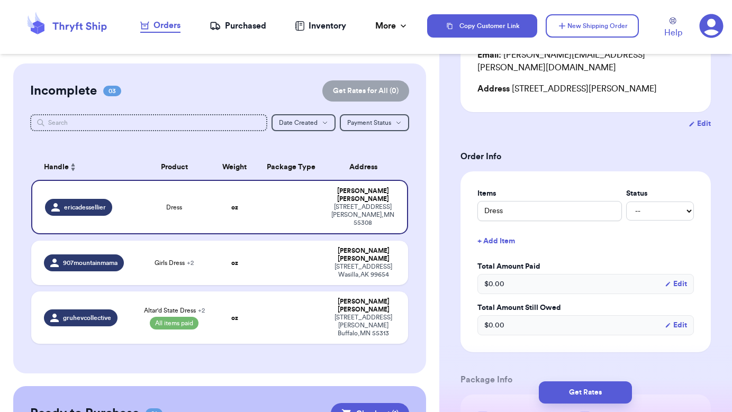
select select "stripe"
type input "15"
select select "venmo"
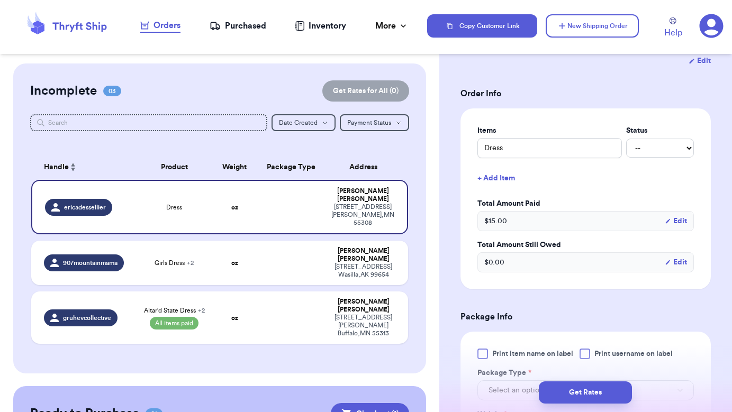
scroll to position [178, 0]
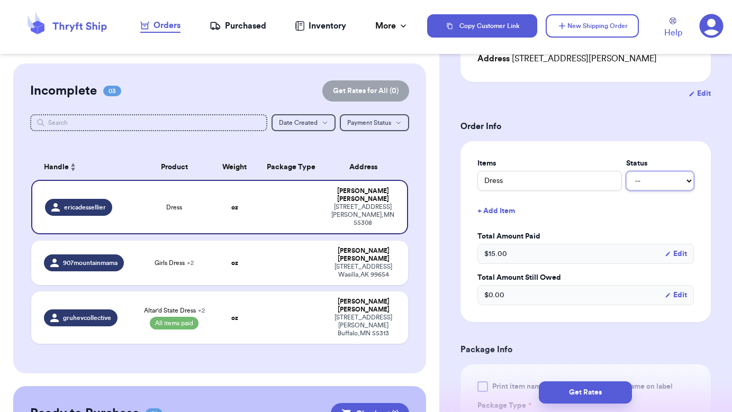
select select "paid"
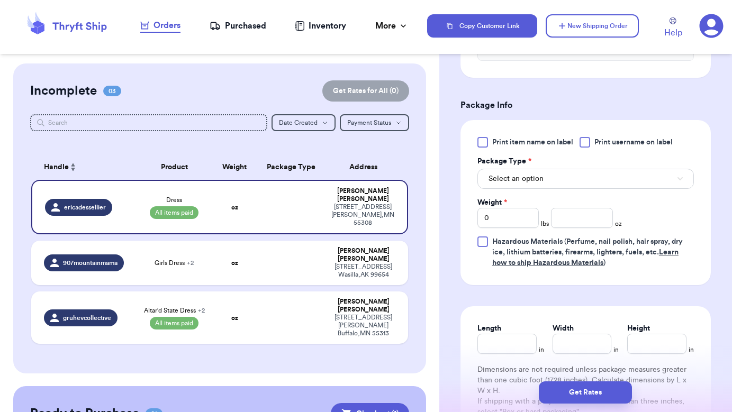
scroll to position [427, 0]
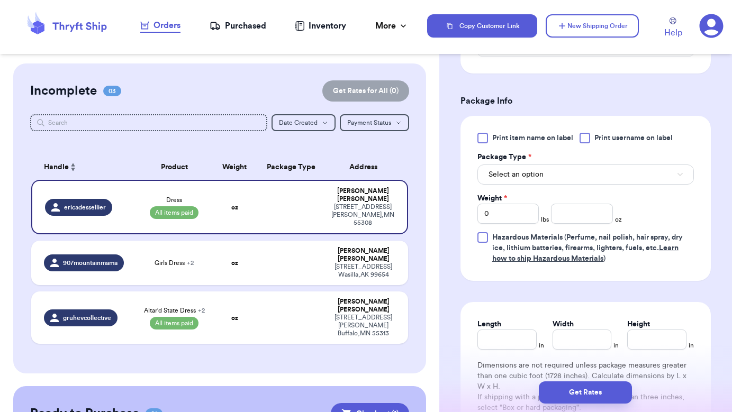
click at [564, 165] on button "Select an option" at bounding box center [586, 175] width 217 height 20
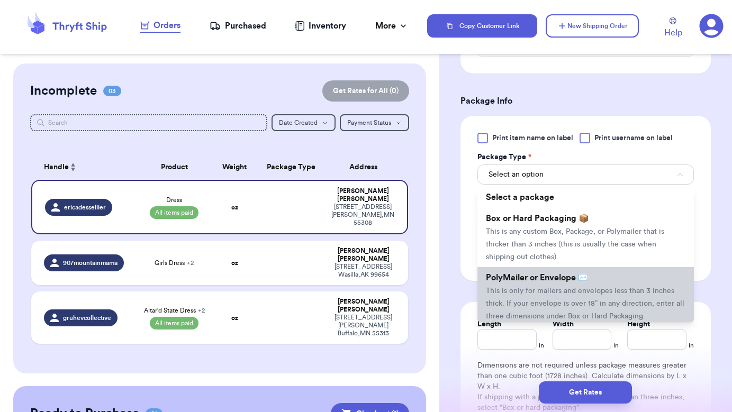
click at [530, 288] on span "This is only for mailers and envelopes less than 3 inches thick. If your envelo…" at bounding box center [585, 304] width 199 height 33
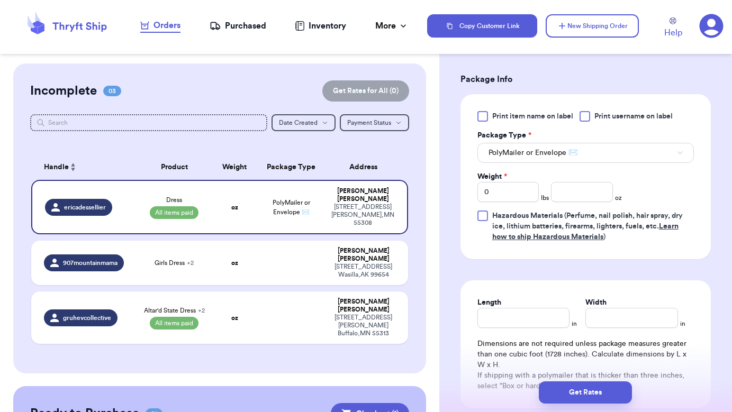
scroll to position [459, 0]
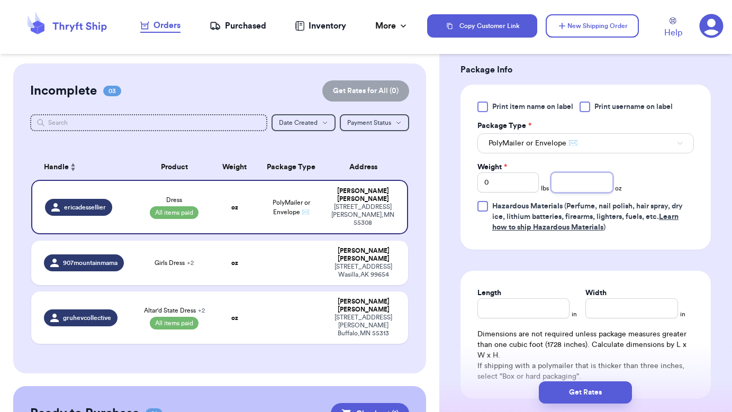
click at [566, 181] on input "number" at bounding box center [581, 183] width 61 height 20
type input ".38"
click at [510, 299] on input "Length" at bounding box center [524, 309] width 93 height 20
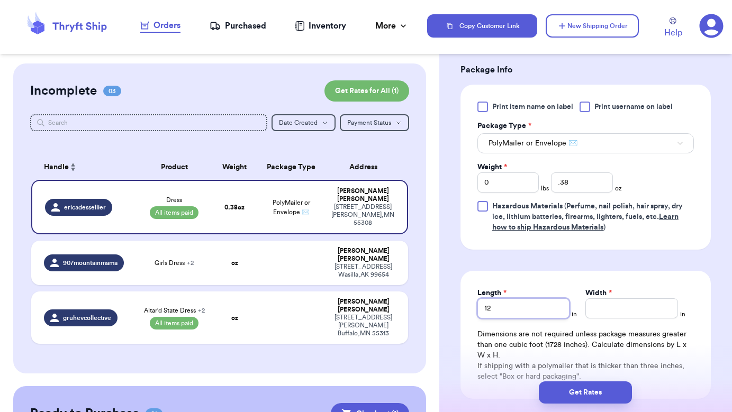
type input "12"
click at [612, 299] on input "Width *" at bounding box center [632, 309] width 93 height 20
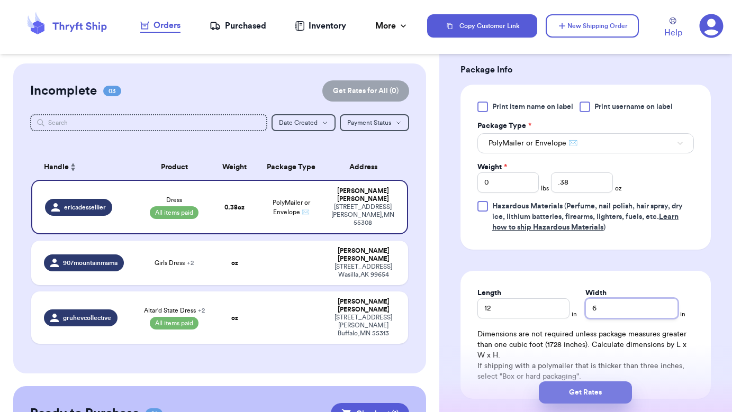
type input "6"
click at [580, 390] on button "Get Rates" at bounding box center [585, 393] width 93 height 22
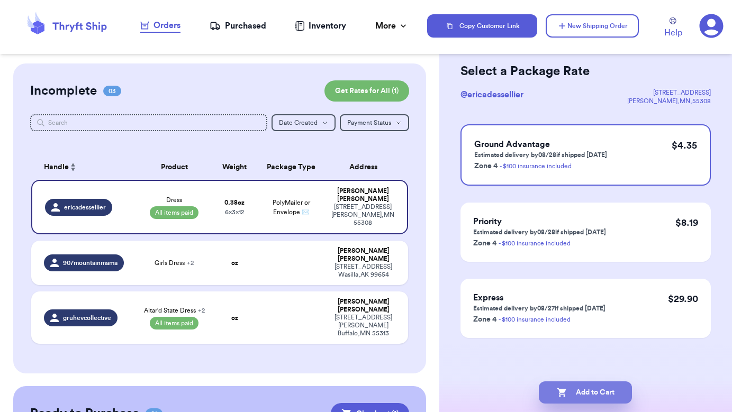
scroll to position [45, 0]
click at [598, 391] on button "Add to Cart" at bounding box center [585, 393] width 93 height 22
checkbox input "true"
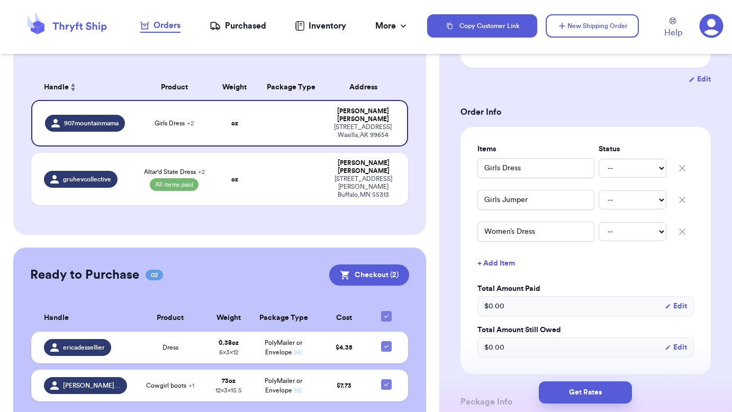
scroll to position [193, 0]
select select "paid"
click at [678, 301] on button "Edit" at bounding box center [676, 306] width 22 height 11
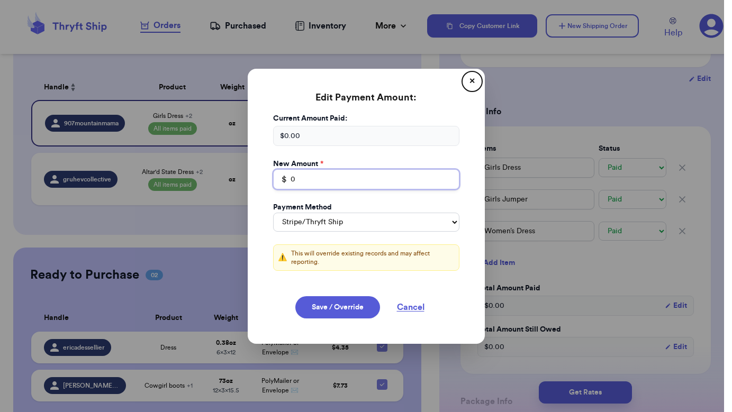
drag, startPoint x: 319, startPoint y: 180, endPoint x: 280, endPoint y: 180, distance: 38.7
click at [280, 180] on div "$ 0" at bounding box center [366, 179] width 186 height 20
type input "50"
select select "venmo"
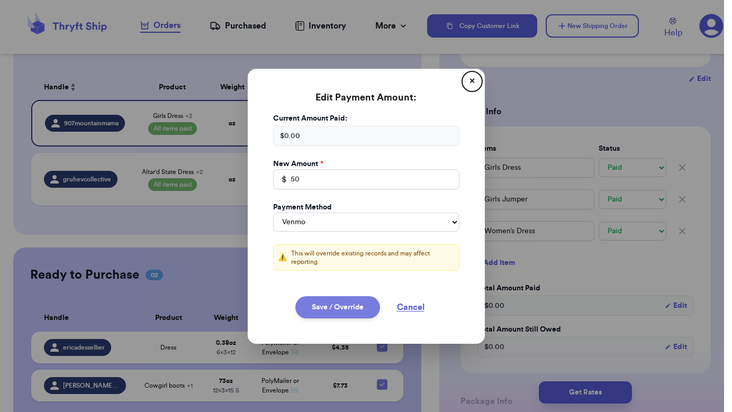
click at [352, 303] on button "Save / Override" at bounding box center [337, 308] width 85 height 22
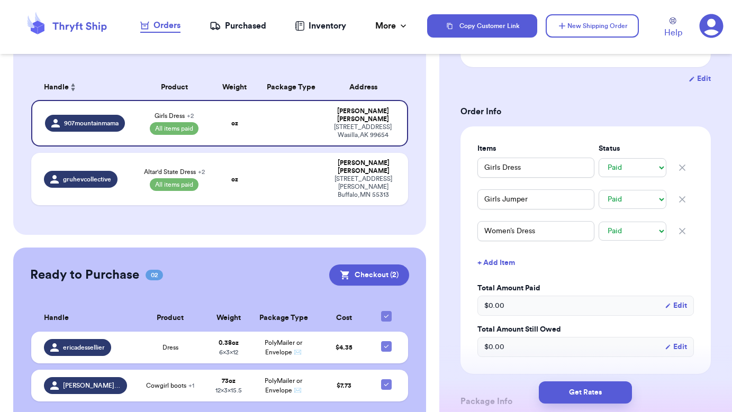
select select "stripe"
type input "50"
select select "venmo"
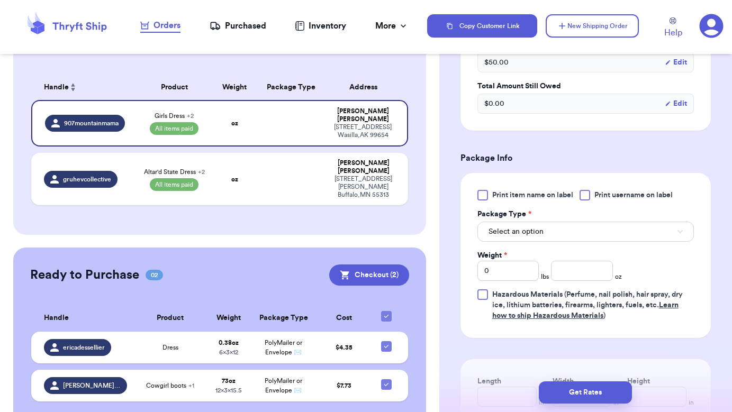
scroll to position [456, 0]
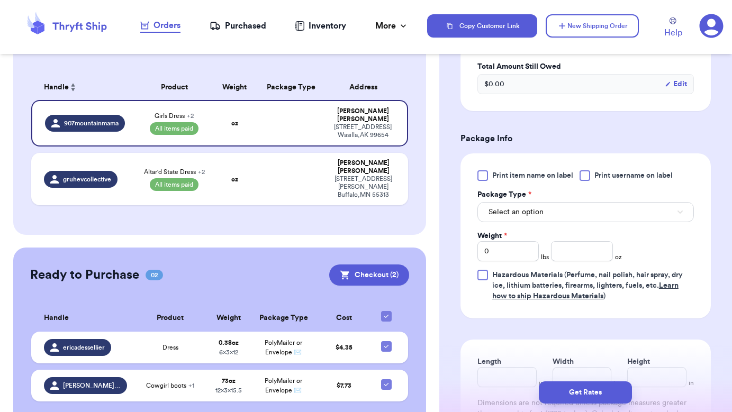
click at [552, 205] on button "Select an option" at bounding box center [586, 212] width 217 height 20
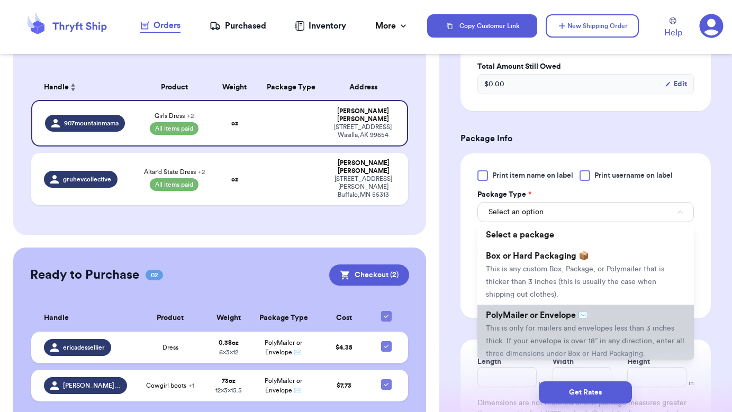
click at [533, 325] on span "This is only for mailers and envelopes less than 3 inches thick. If your envelo…" at bounding box center [585, 341] width 199 height 33
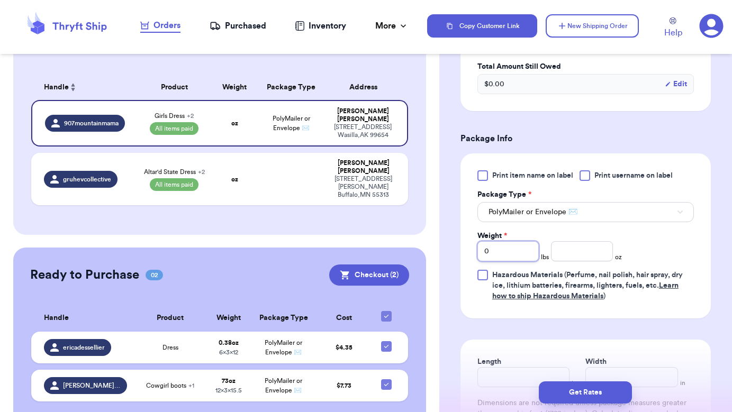
drag, startPoint x: 511, startPoint y: 241, endPoint x: 481, endPoint y: 240, distance: 30.2
click at [481, 241] on input "0" at bounding box center [508, 251] width 61 height 20
type input "1"
click at [585, 241] on input "number" at bounding box center [581, 251] width 61 height 20
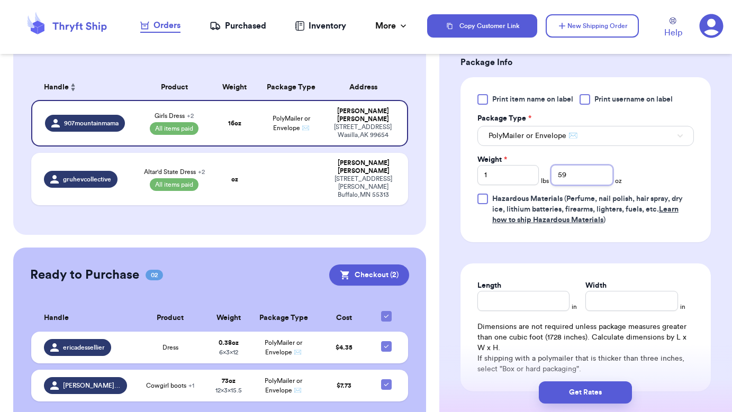
scroll to position [552, 0]
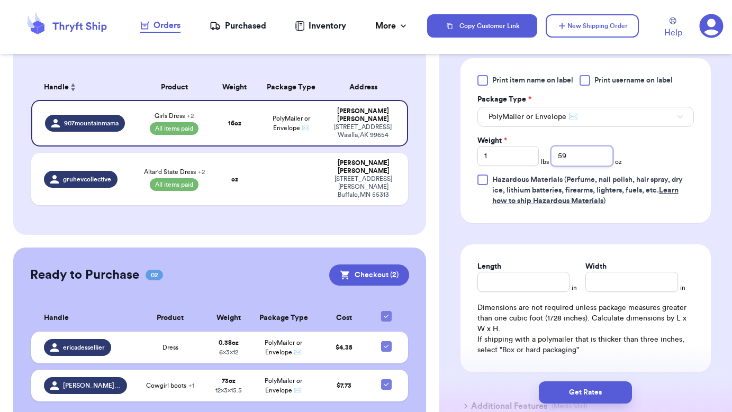
type input "59"
click at [517, 273] on input "Length" at bounding box center [524, 282] width 93 height 20
click at [508, 274] on input "15" at bounding box center [524, 282] width 93 height 20
type input "15.5"
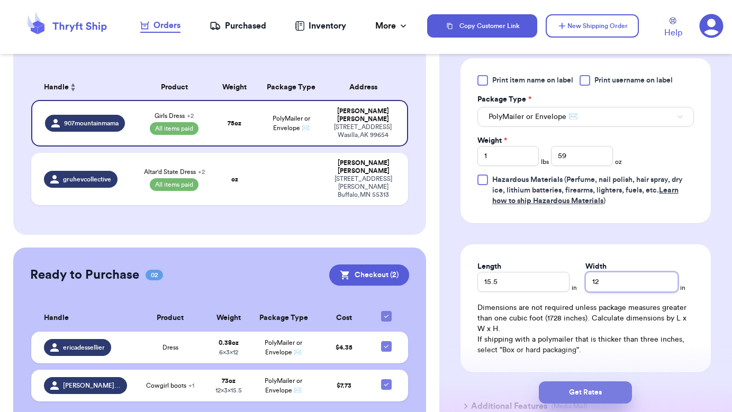
type input "12"
click at [601, 391] on button "Get Rates" at bounding box center [585, 393] width 93 height 22
type input "3"
type input "11"
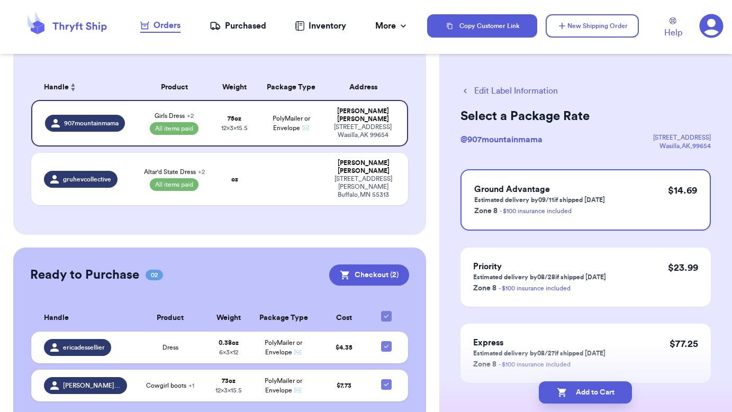
scroll to position [5, 0]
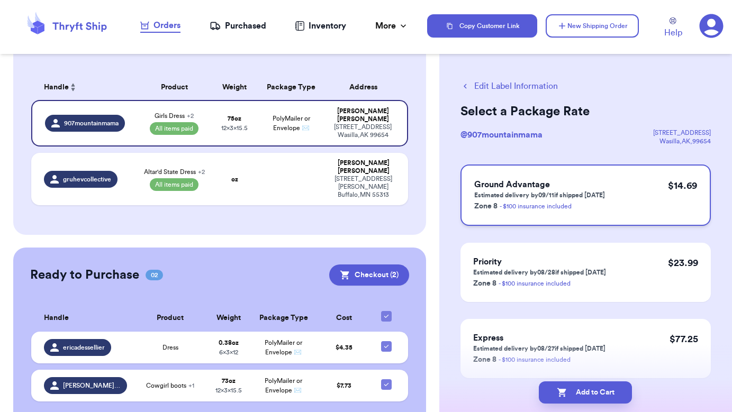
click at [592, 189] on h3 "Ground Advantage" at bounding box center [539, 184] width 131 height 13
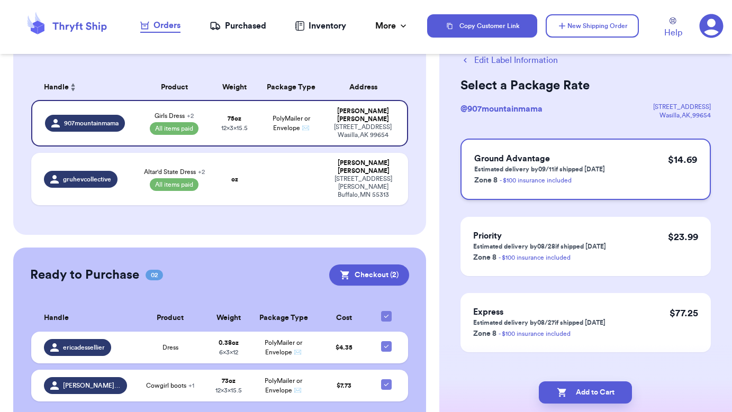
scroll to position [31, 0]
click at [578, 396] on button "Add to Cart" at bounding box center [585, 393] width 93 height 22
checkbox input "true"
select select "paid"
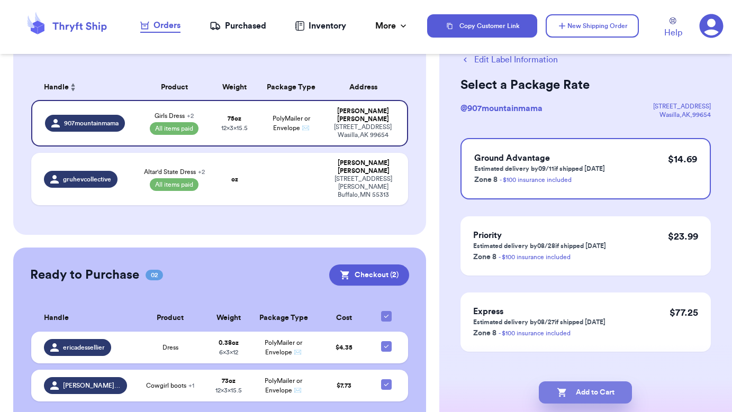
select select "paid"
select select "venmo"
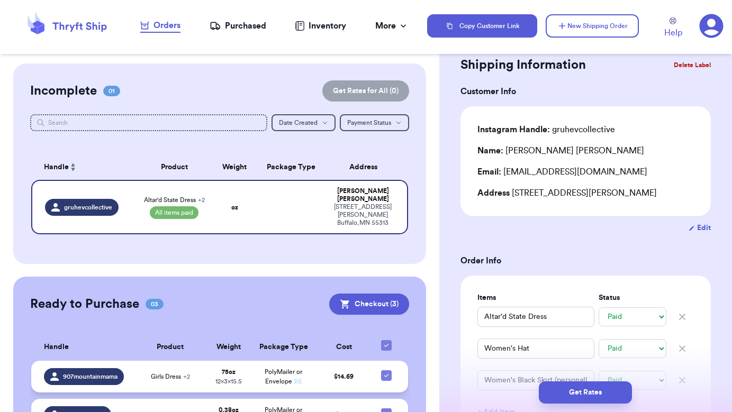
scroll to position [0, 0]
click at [296, 207] on td at bounding box center [291, 207] width 68 height 55
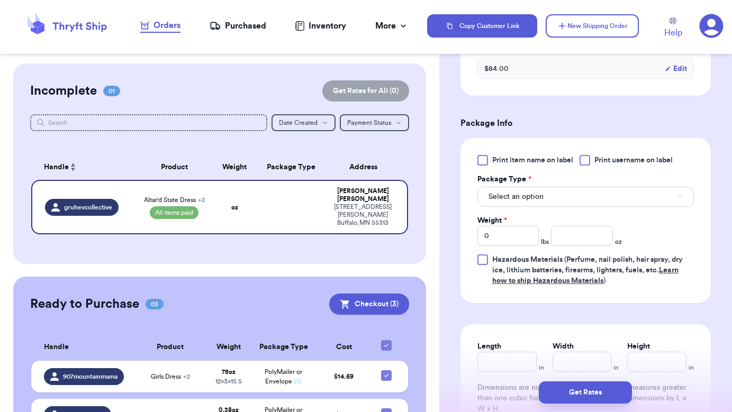
scroll to position [460, 0]
drag, startPoint x: 507, startPoint y: 242, endPoint x: 481, endPoint y: 240, distance: 25.5
click at [481, 240] on input "0" at bounding box center [508, 235] width 61 height 20
type input "2"
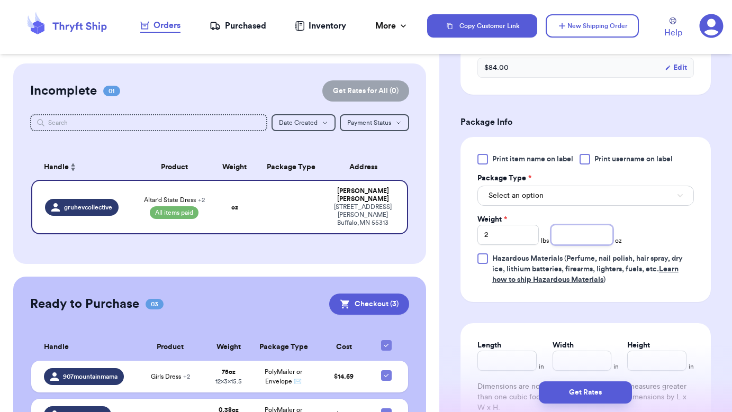
click at [576, 244] on input "number" at bounding box center [581, 235] width 61 height 20
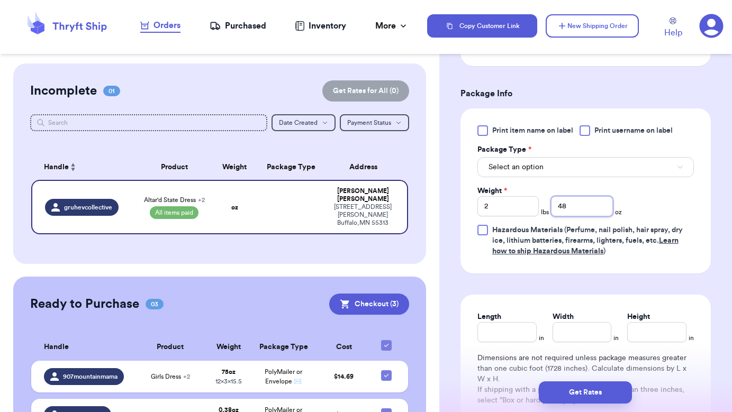
scroll to position [466, 0]
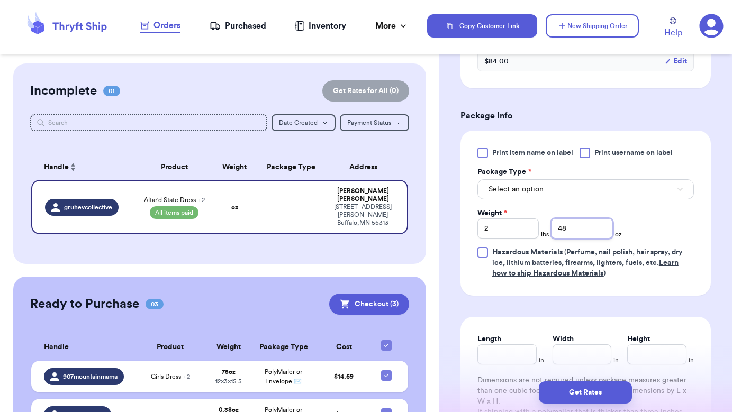
type input "48"
click at [545, 194] on button "Select an option" at bounding box center [586, 189] width 217 height 20
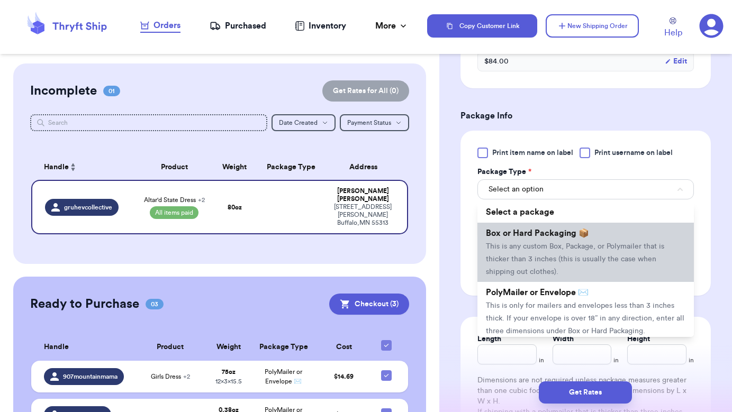
click at [541, 238] on span "Box or Hard Packaging 📦" at bounding box center [537, 233] width 103 height 8
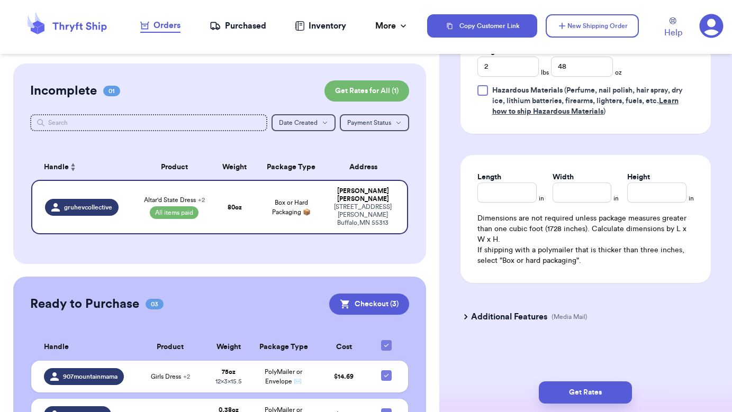
scroll to position [631, 0]
click at [589, 398] on button "Get Rates" at bounding box center [585, 393] width 93 height 22
type input "3"
type input "0"
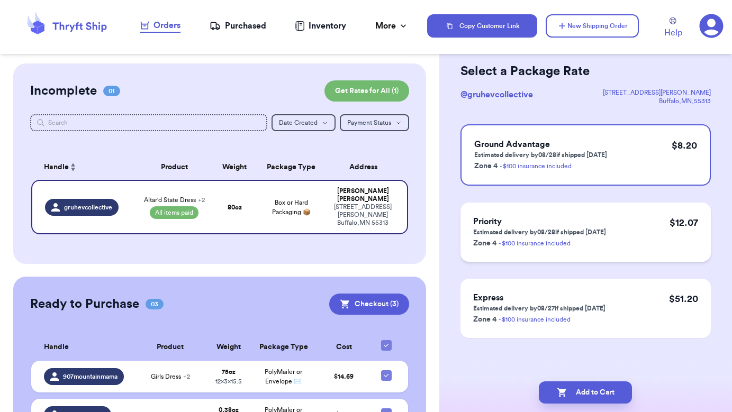
scroll to position [0, 0]
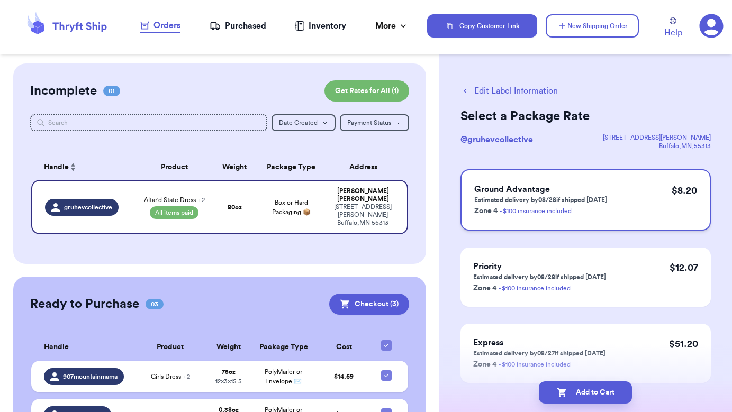
click at [623, 189] on div "Ground Advantage Estimated delivery by 08/28 if shipped [DATE] Zone 4 - $100 in…" at bounding box center [586, 199] width 250 height 61
click at [589, 392] on button "Add to Cart" at bounding box center [585, 393] width 93 height 22
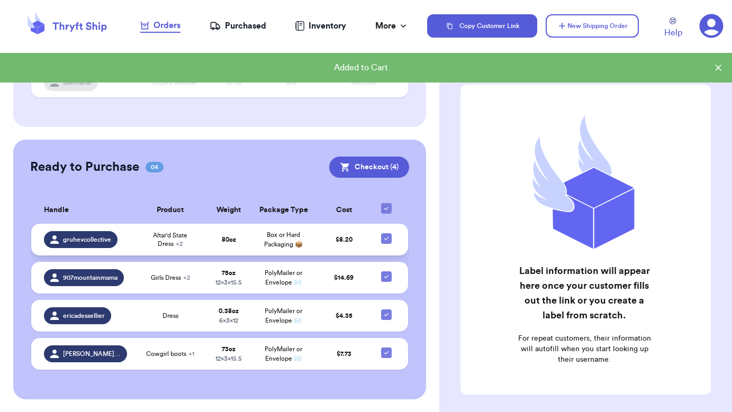
scroll to position [131, 0]
click at [378, 157] on button "Checkout ( 4 )" at bounding box center [369, 167] width 80 height 21
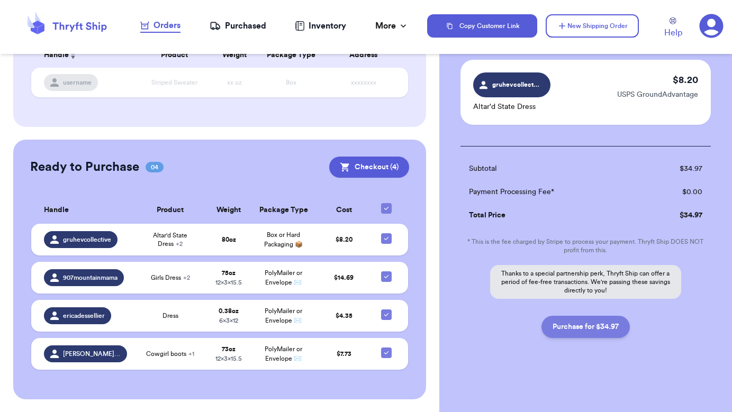
scroll to position [292, 0]
click at [598, 326] on button "Purchase for $34.97" at bounding box center [586, 327] width 88 height 22
checkbox input "false"
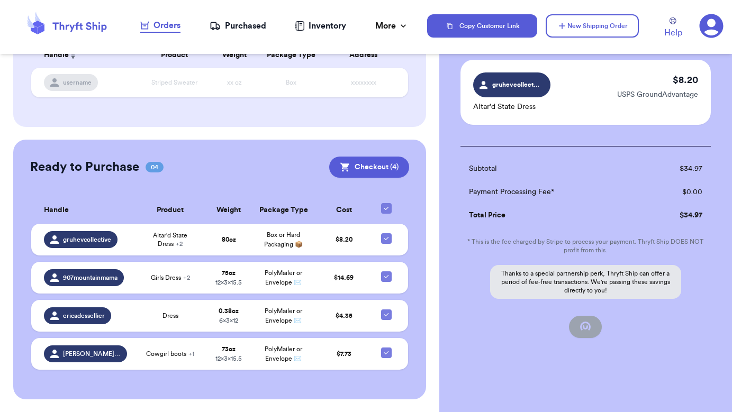
checkbox input "false"
checkbox input "true"
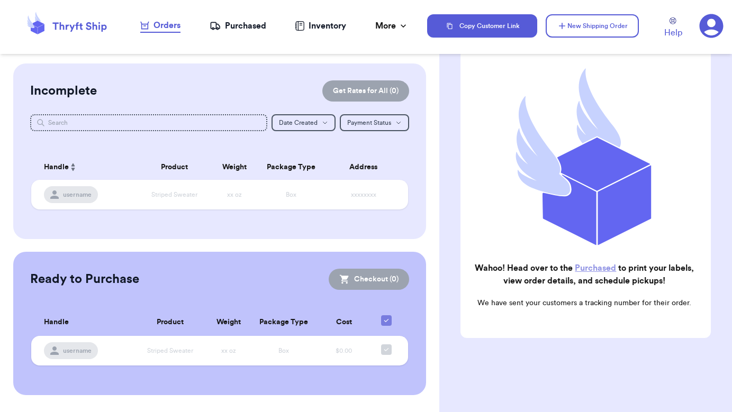
scroll to position [0, 0]
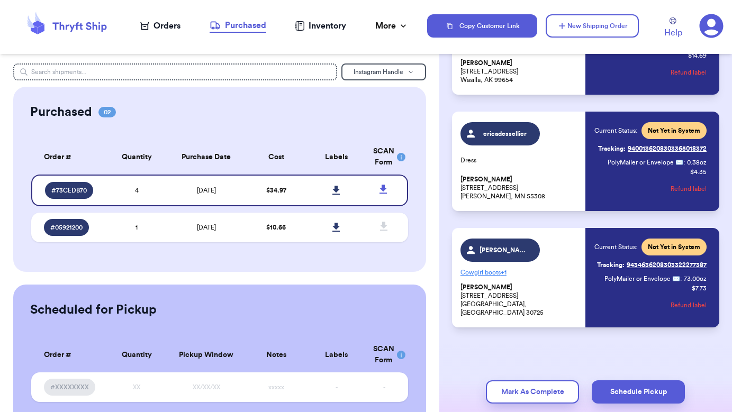
scroll to position [255, 0]
click at [520, 281] on p "Cowgirl boots + 1" at bounding box center [520, 272] width 119 height 17
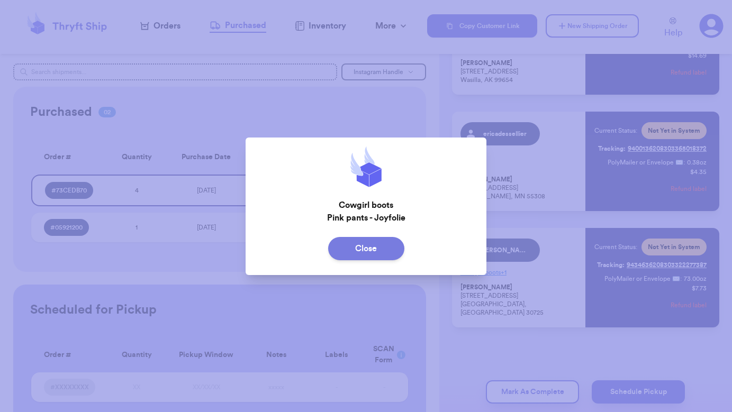
click at [387, 249] on button "Close" at bounding box center [366, 248] width 76 height 23
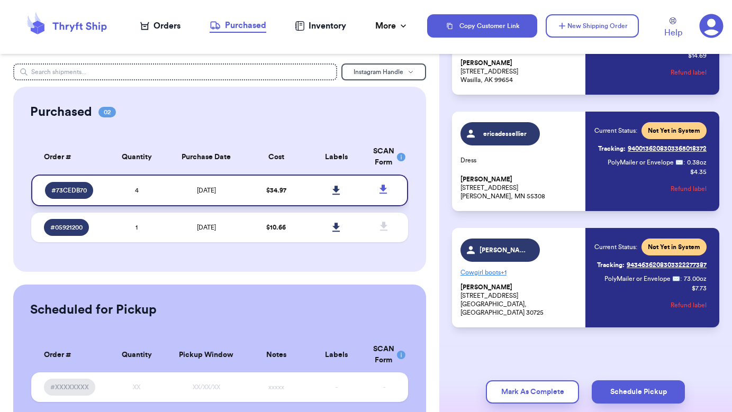
click at [338, 195] on icon at bounding box center [336, 190] width 7 height 9
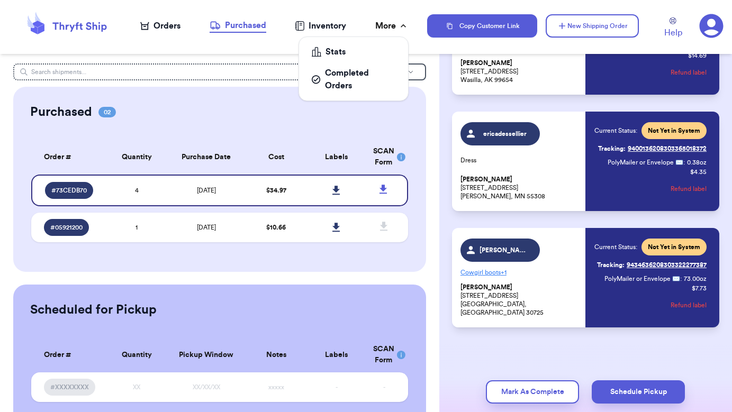
click at [394, 29] on div "More" at bounding box center [391, 26] width 33 height 13
click at [173, 28] on div "Orders" at bounding box center [160, 26] width 40 height 13
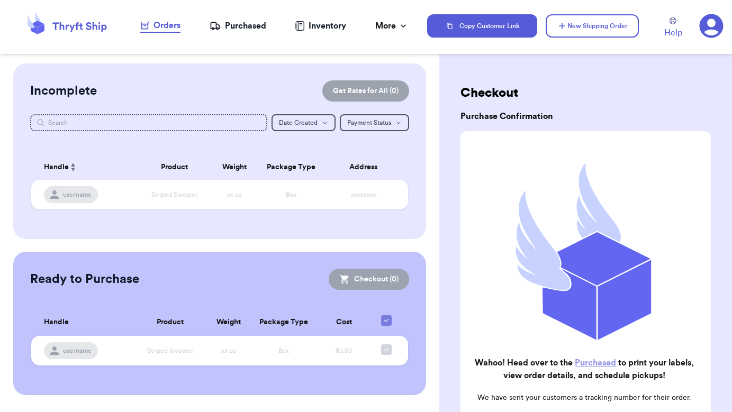
click at [95, 23] on icon at bounding box center [66, 26] width 85 height 29
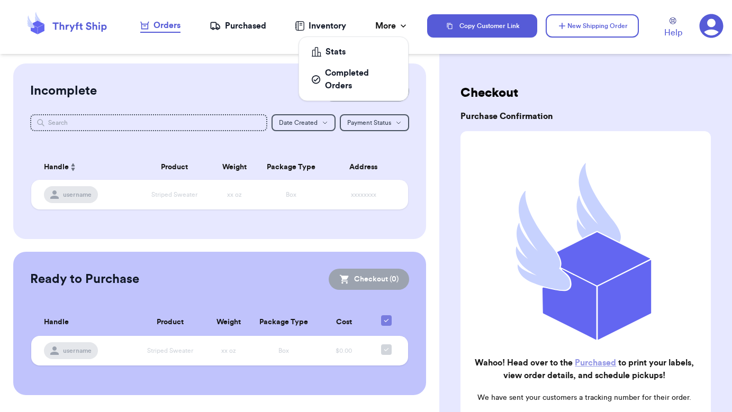
click at [398, 29] on div "More" at bounding box center [391, 26] width 33 height 13
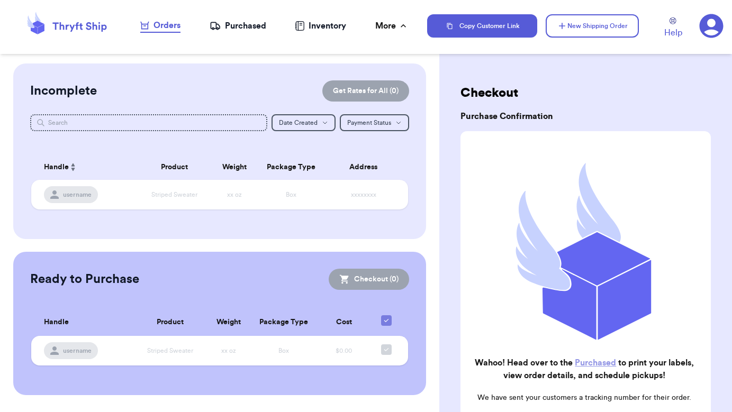
click at [517, 50] on header "Orders Purchased Inventory More Stats Completed Orders Copy Customer Link New S…" at bounding box center [366, 27] width 732 height 54
click at [583, 31] on button "New Shipping Order" at bounding box center [592, 25] width 93 height 23
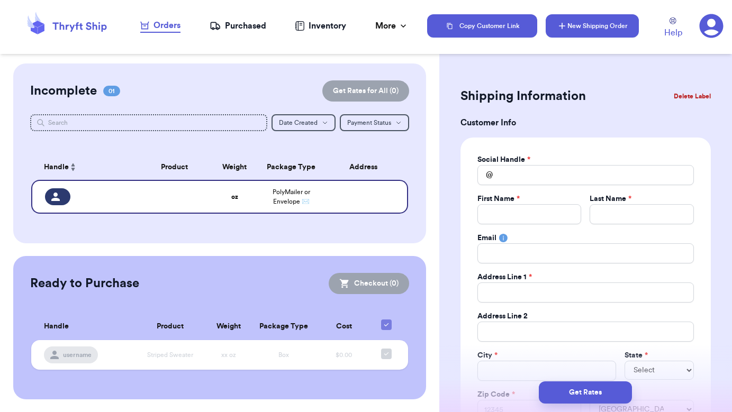
click at [576, 28] on button "New Shipping Order" at bounding box center [592, 25] width 93 height 23
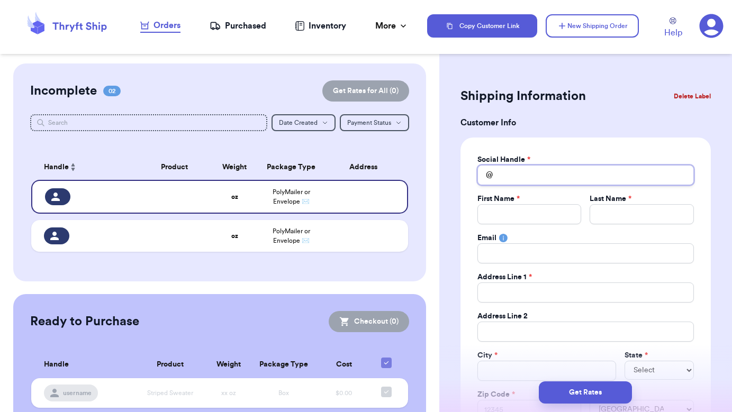
click at [517, 173] on input "Total Amount Paid" at bounding box center [586, 175] width 217 height 20
type input "n"
type input "no"
type input "noo"
type input "no"
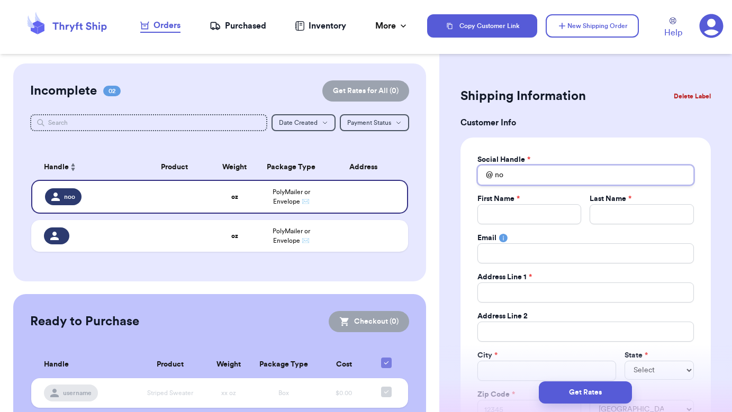
type input "not"
type input "nots"
type input "notsr"
type input "notsre"
type input "notsr"
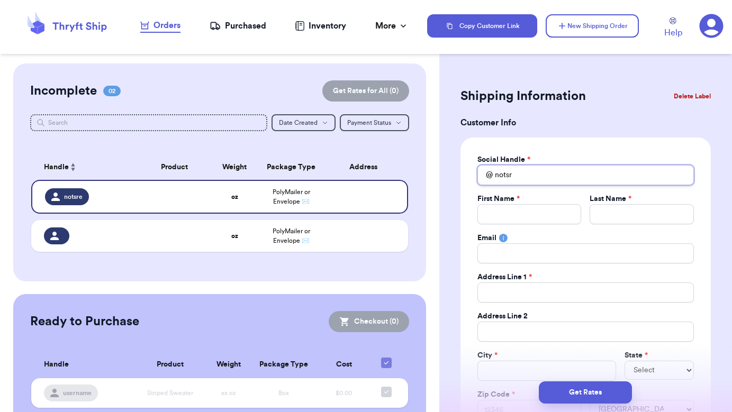
type input "nots"
type input "notsu"
type input "notsur"
type input "notsure"
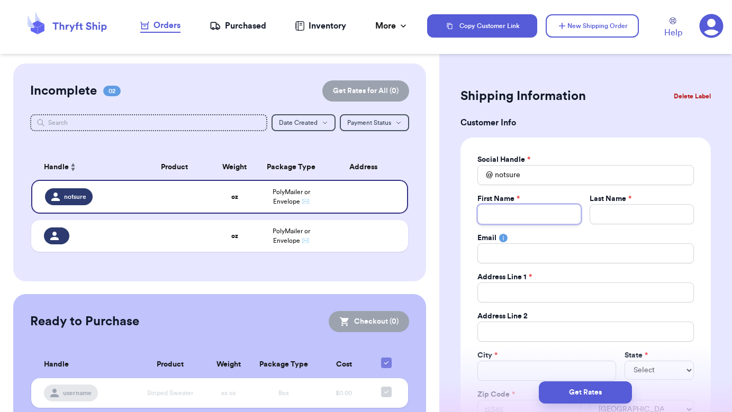
click at [545, 213] on input "Total Amount Paid" at bounding box center [530, 214] width 104 height 20
type input "K"
type input "Ka"
type input "Kat"
type input "Kath"
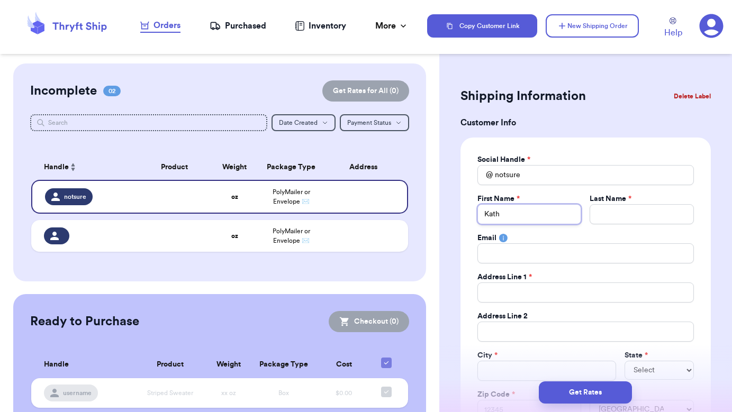
type input "Kathr"
type input "[PERSON_NAME]"
type input "J"
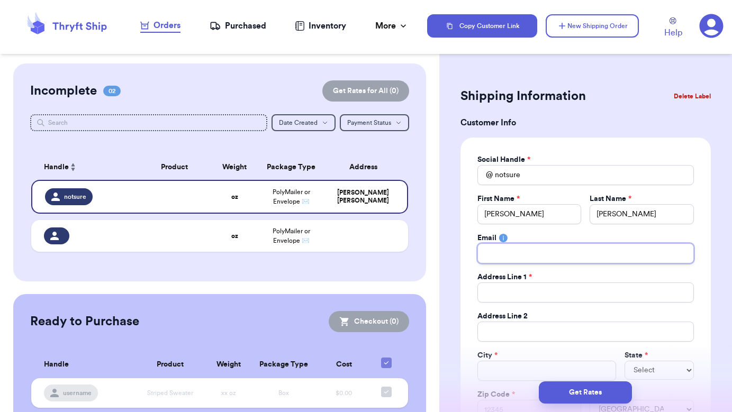
scroll to position [16, 0]
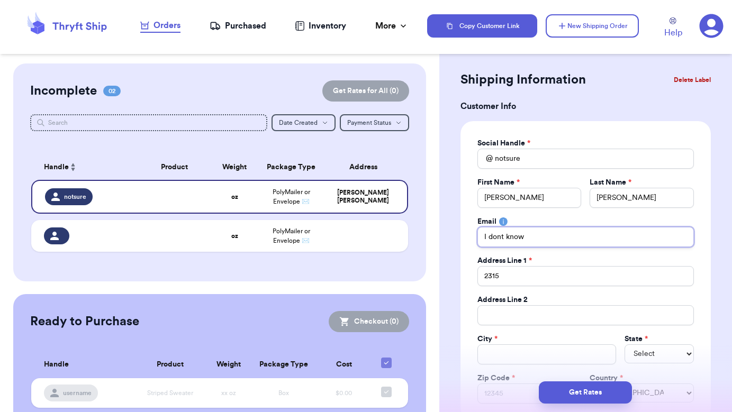
drag, startPoint x: 526, startPoint y: 238, endPoint x: 452, endPoint y: 237, distance: 74.7
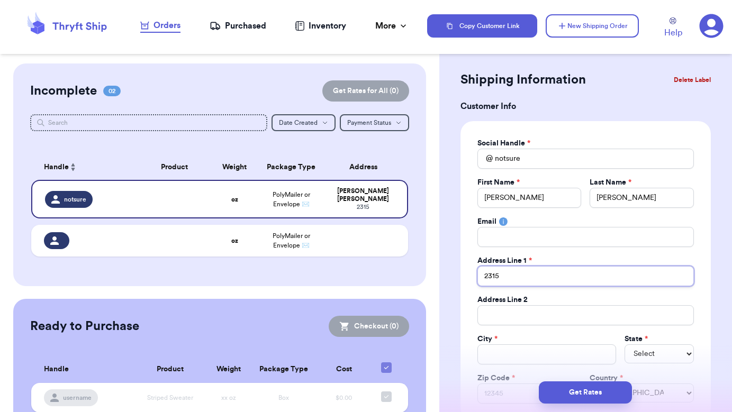
click at [515, 277] on input "2315" at bounding box center [586, 276] width 217 height 20
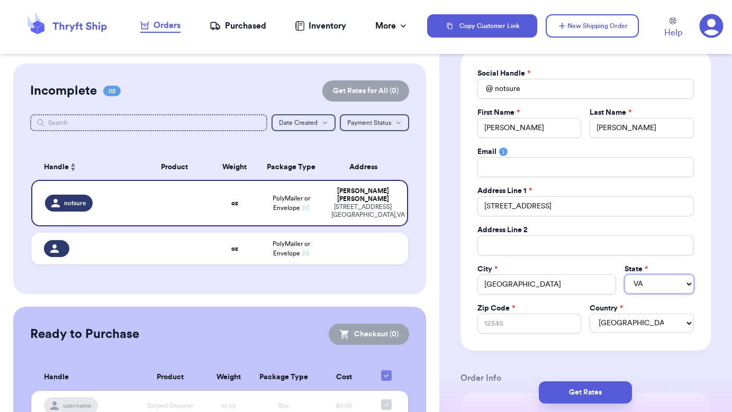
scroll to position [133, 0]
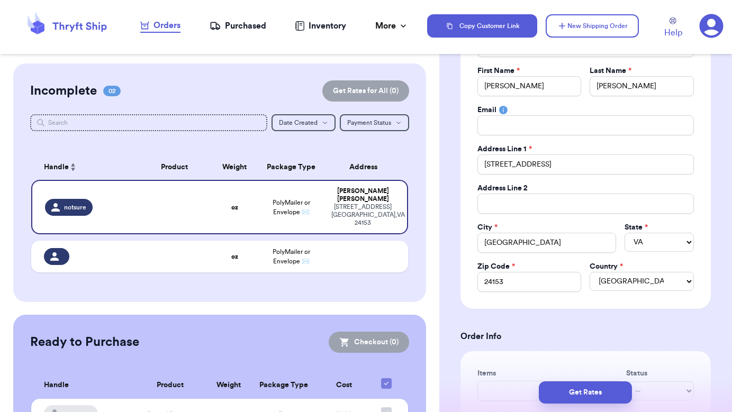
scroll to position [125, 0]
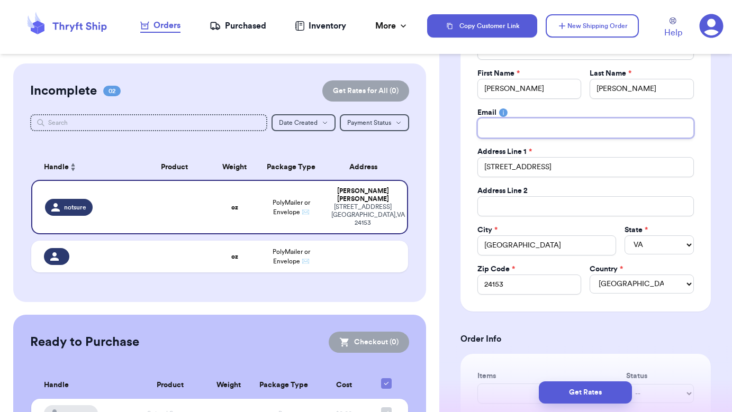
click at [538, 130] on input "Total Amount Paid" at bounding box center [586, 128] width 217 height 20
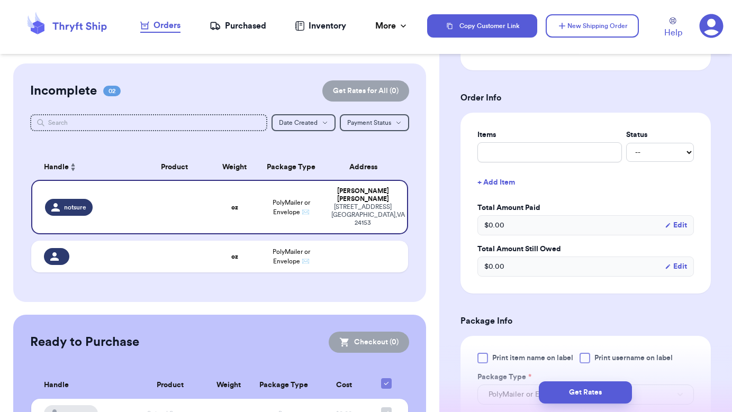
scroll to position [368, 0]
click at [508, 148] on input "Green dress" at bounding box center [550, 151] width 145 height 20
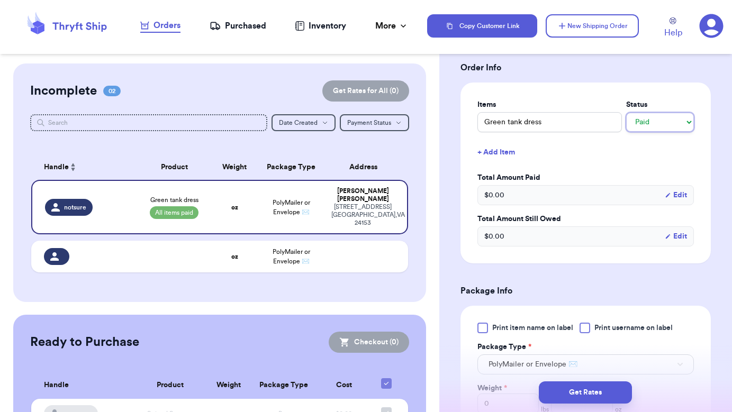
scroll to position [408, 0]
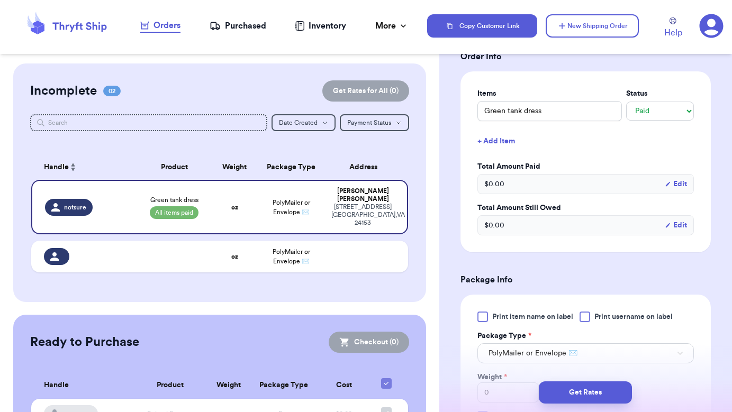
click at [680, 184] on button "Edit" at bounding box center [676, 184] width 22 height 11
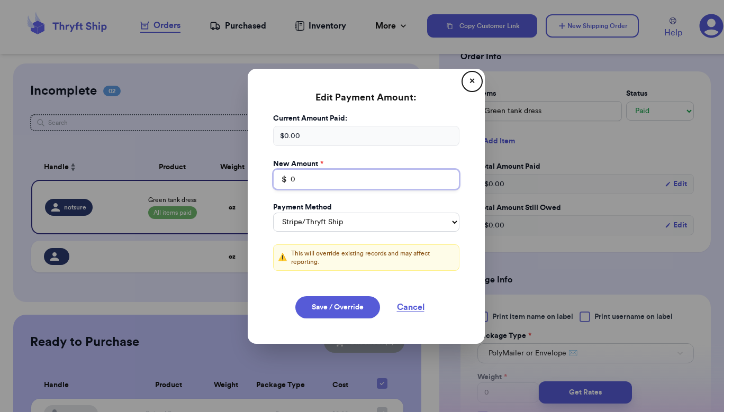
drag, startPoint x: 375, startPoint y: 184, endPoint x: 266, endPoint y: 183, distance: 108.5
click at [266, 183] on div "Current Amount Paid: $ 0.00 New Amount * $ 0 Payment Method Stripe/Thryft Ship …" at bounding box center [367, 198] width 212 height 170
drag, startPoint x: 311, startPoint y: 138, endPoint x: 263, endPoint y: 138, distance: 47.7
click at [263, 138] on div "Current Amount Paid: $ 0.00 New Amount * $ 0 Payment Method Stripe/Thryft Ship …" at bounding box center [367, 198] width 212 height 170
drag, startPoint x: 313, startPoint y: 185, endPoint x: 285, endPoint y: 185, distance: 28.1
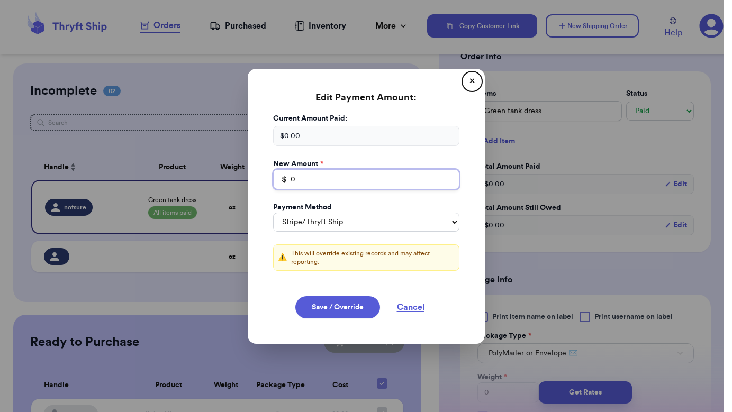
click at [285, 185] on div "$ 0" at bounding box center [366, 179] width 186 height 20
click at [338, 213] on div "Payment Method" at bounding box center [366, 207] width 186 height 11
click at [344, 303] on button "Save / Override" at bounding box center [337, 308] width 85 height 22
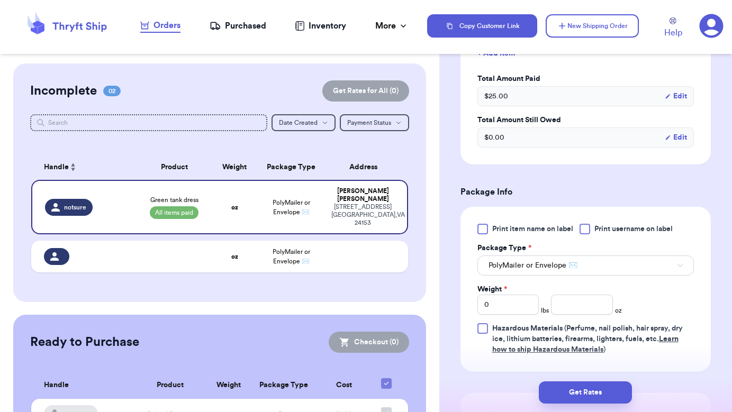
scroll to position [507, 0]
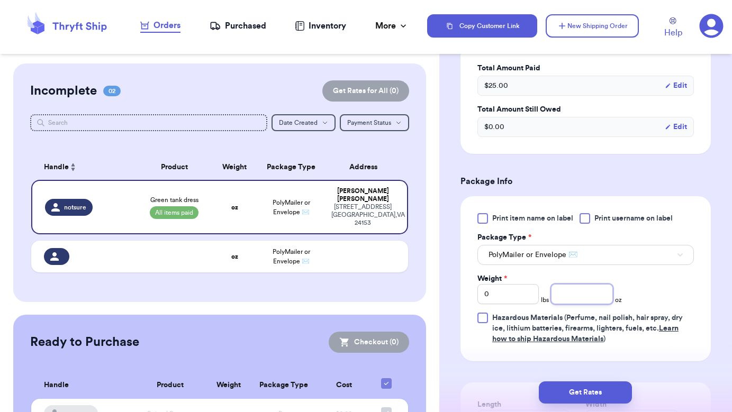
click at [573, 300] on input "number" at bounding box center [581, 294] width 61 height 20
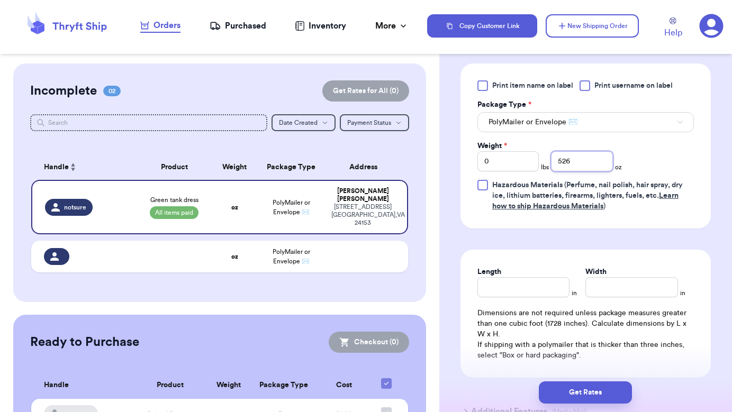
scroll to position [691, 0]
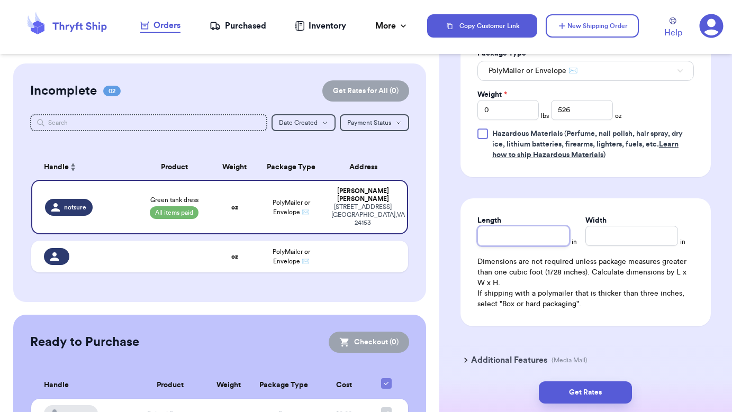
click at [501, 236] on input "Length" at bounding box center [524, 236] width 93 height 20
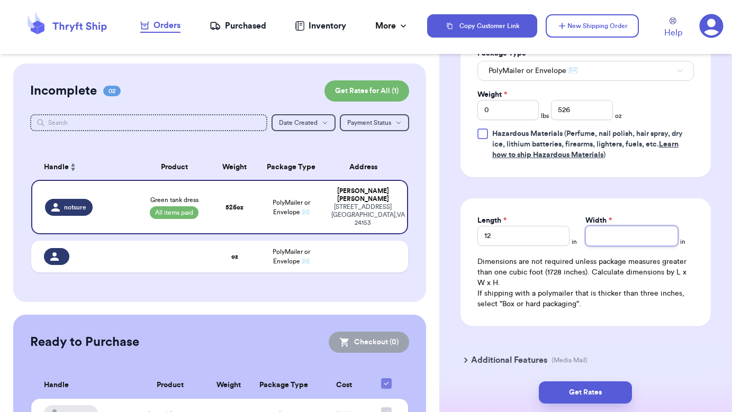
click at [602, 237] on input "Width *" at bounding box center [632, 236] width 93 height 20
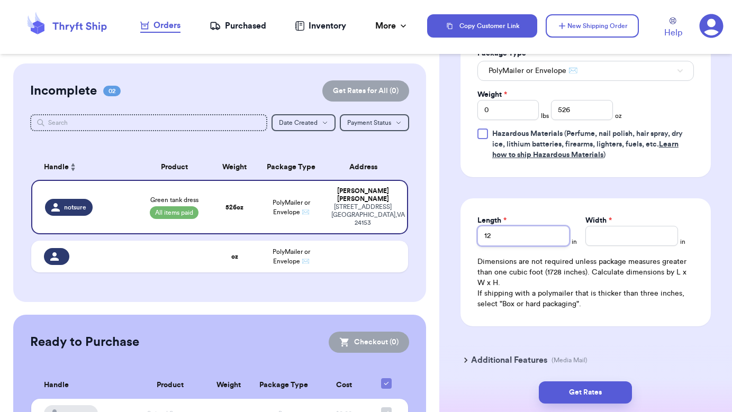
drag, startPoint x: 510, startPoint y: 236, endPoint x: 518, endPoint y: 236, distance: 8.5
click at [518, 236] on input "12" at bounding box center [524, 236] width 93 height 20
click at [627, 242] on input "Width *" at bounding box center [632, 236] width 93 height 20
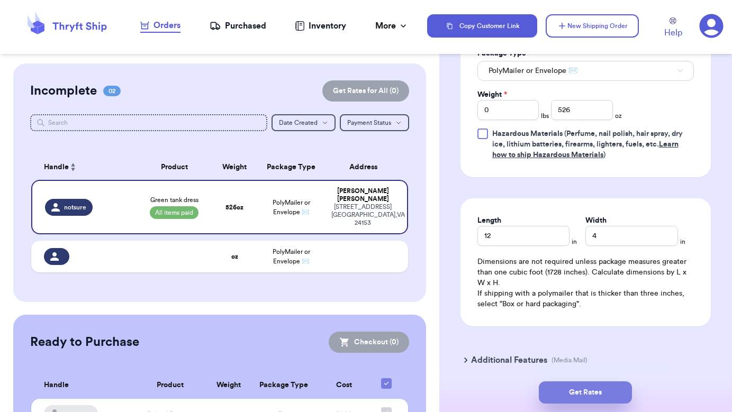
click at [605, 385] on button "Get Rates" at bounding box center [585, 393] width 93 height 22
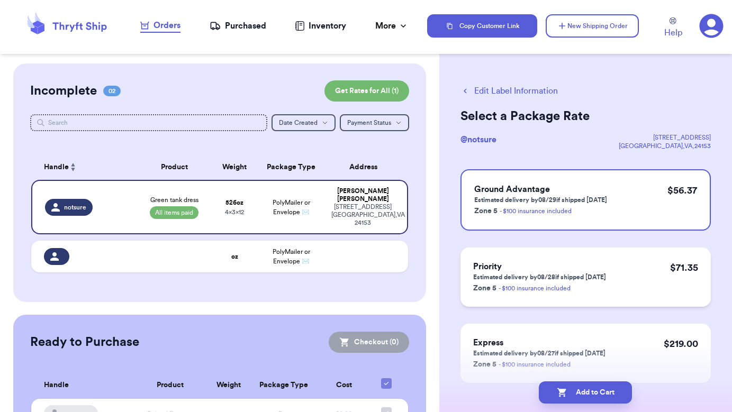
scroll to position [0, 0]
click at [496, 91] on button "Edit Label Information" at bounding box center [509, 91] width 97 height 13
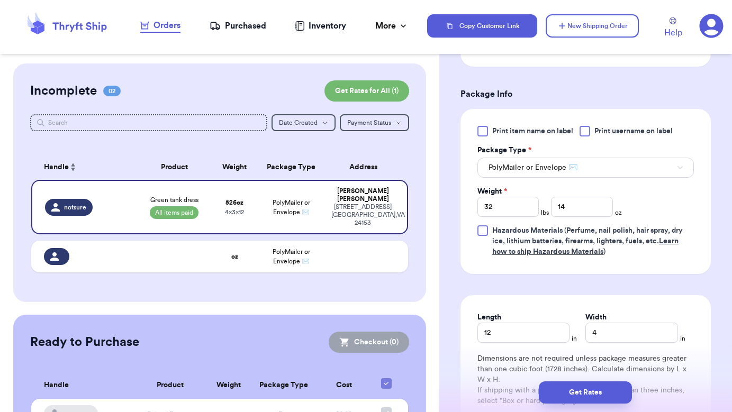
scroll to position [396, 0]
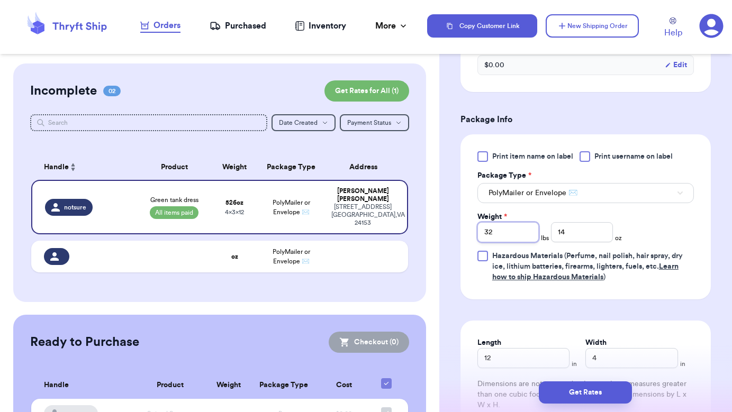
drag, startPoint x: 509, startPoint y: 239, endPoint x: 467, endPoint y: 239, distance: 41.8
click at [467, 239] on div "Print item name on label Print username on label Package Type * PolyMailer or E…" at bounding box center [586, 216] width 250 height 165
drag, startPoint x: 580, startPoint y: 236, endPoint x: 553, endPoint y: 236, distance: 27.0
click at [553, 236] on input "14" at bounding box center [581, 232] width 61 height 20
click at [664, 240] on div "Print item name on label Print username on label Package Type * PolyMailer or E…" at bounding box center [586, 216] width 217 height 131
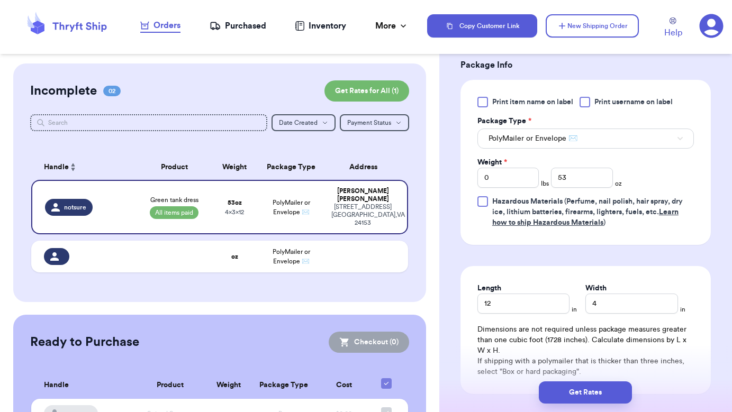
scroll to position [462, 0]
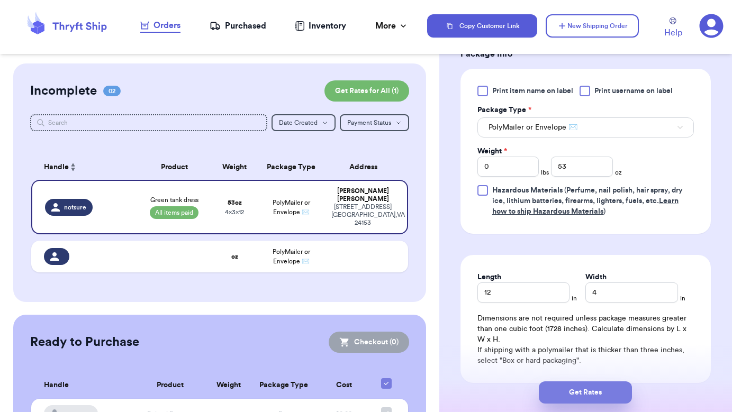
click at [586, 384] on button "Get Rates" at bounding box center [585, 393] width 93 height 22
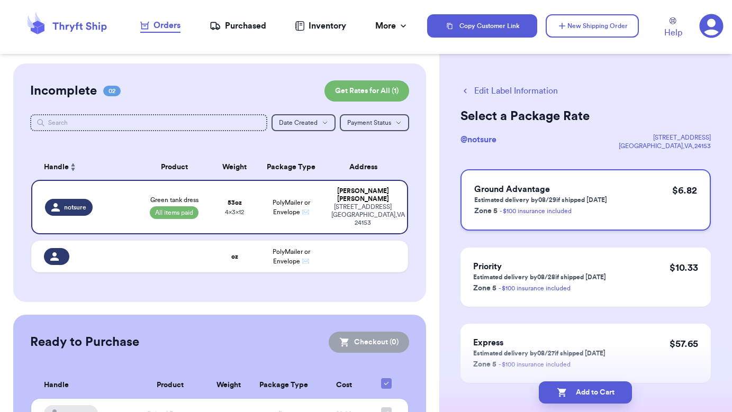
click at [596, 200] on p "Estimated delivery by 08/29 if shipped [DATE]" at bounding box center [540, 200] width 133 height 8
click at [583, 390] on button "Add to Cart" at bounding box center [585, 393] width 93 height 22
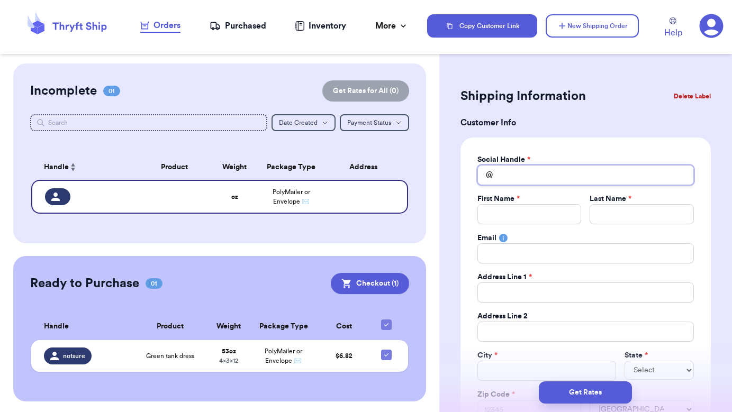
click at [525, 180] on input "Total Amount Paid" at bounding box center [586, 175] width 217 height 20
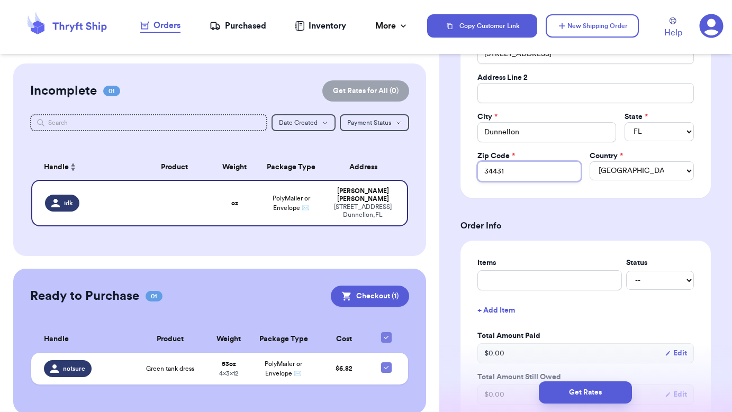
scroll to position [309, 0]
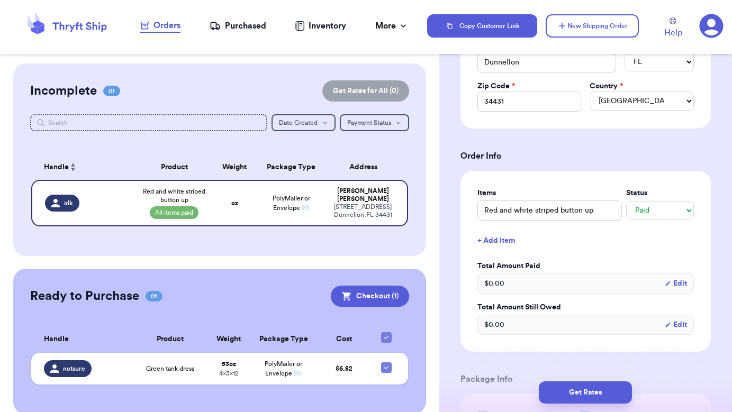
click at [676, 285] on button "Edit" at bounding box center [676, 284] width 22 height 11
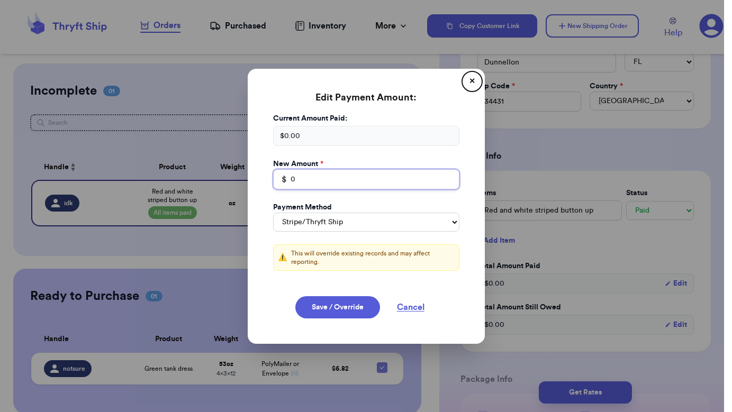
drag, startPoint x: 333, startPoint y: 185, endPoint x: 275, endPoint y: 180, distance: 58.4
click at [275, 180] on div "$ 0" at bounding box center [366, 179] width 186 height 20
click at [342, 307] on button "Save / Override" at bounding box center [337, 308] width 85 height 22
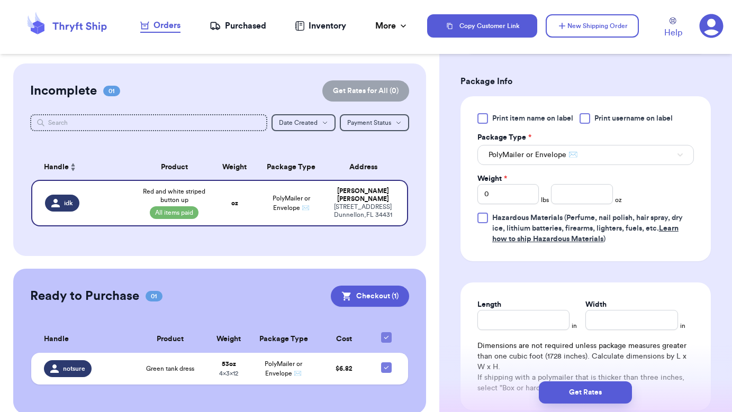
scroll to position [585, 0]
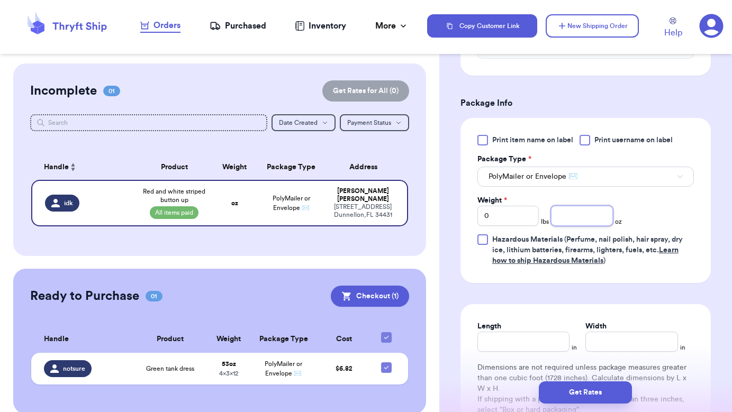
click at [583, 222] on input "number" at bounding box center [581, 216] width 61 height 20
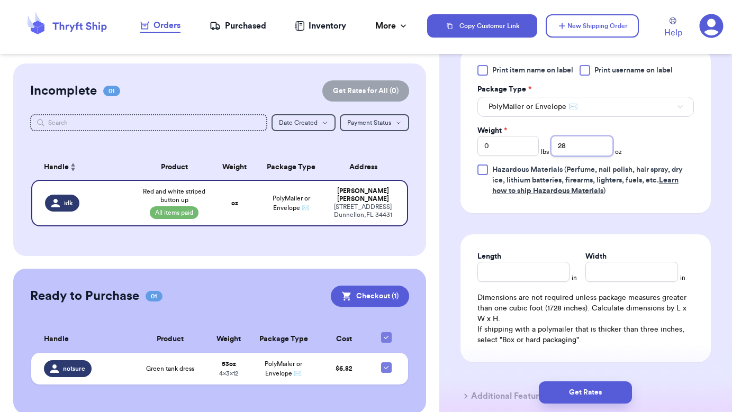
scroll to position [675, 0]
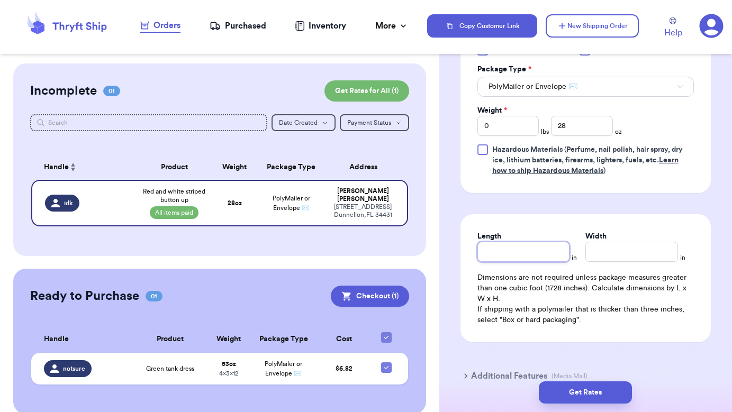
click at [531, 253] on input "Length" at bounding box center [524, 252] width 93 height 20
click at [609, 257] on input "Width *" at bounding box center [632, 252] width 93 height 20
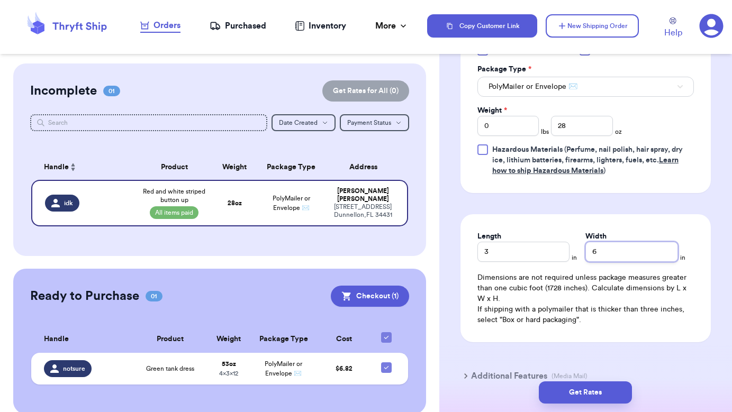
scroll to position [675, 0]
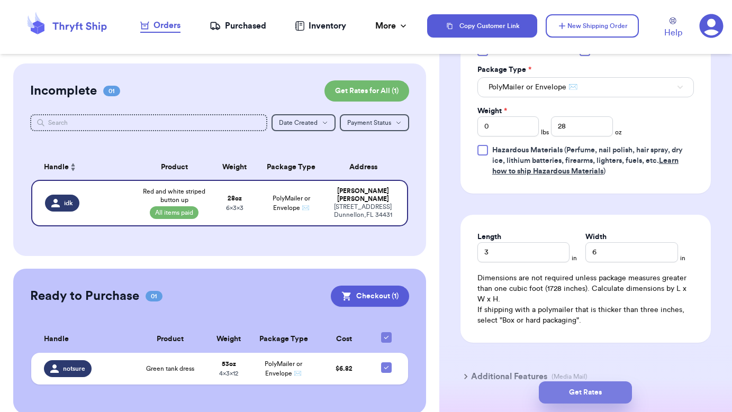
click at [581, 389] on button "Get Rates" at bounding box center [585, 393] width 93 height 22
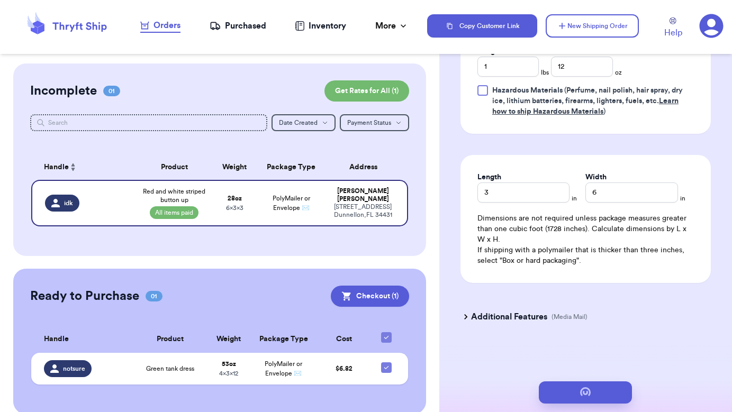
scroll to position [0, 0]
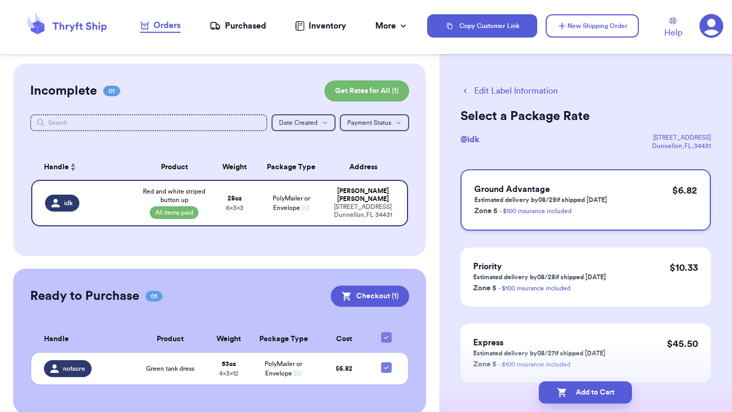
click at [590, 203] on p "Estimated delivery by 08/29 if shipped [DATE]" at bounding box center [540, 200] width 133 height 8
click at [585, 394] on button "Add to Cart" at bounding box center [585, 393] width 93 height 22
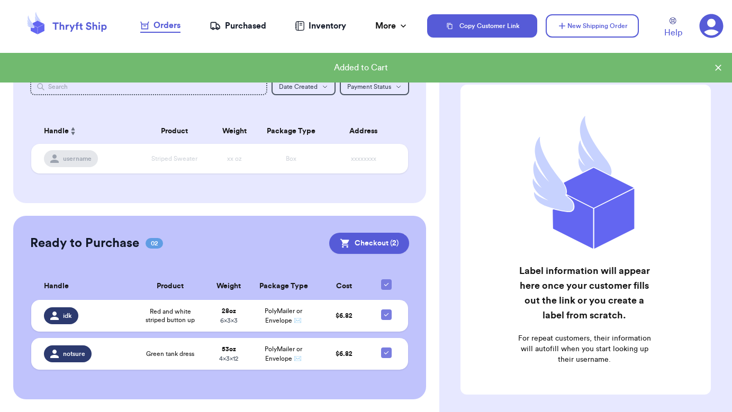
scroll to position [35, 0]
click at [375, 245] on button "Checkout ( 2 )" at bounding box center [369, 243] width 80 height 21
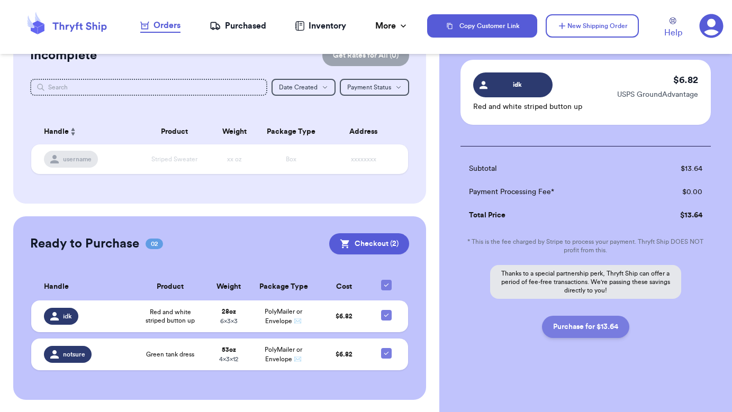
scroll to position [145, 0]
click at [580, 328] on button "Purchase for $13.64" at bounding box center [585, 327] width 87 height 22
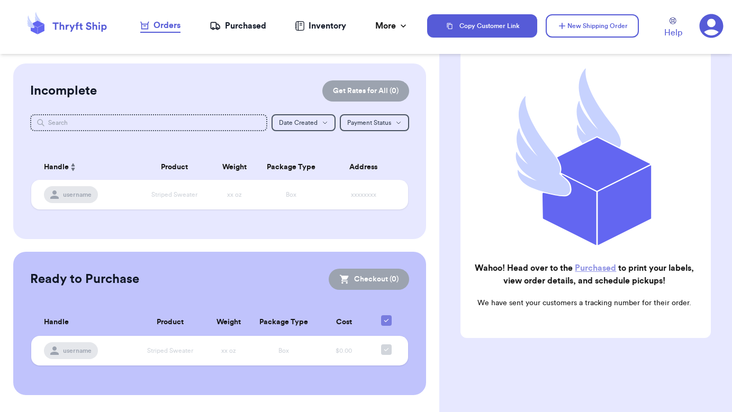
scroll to position [0, 0]
click at [248, 25] on div "Purchased" at bounding box center [238, 26] width 57 height 13
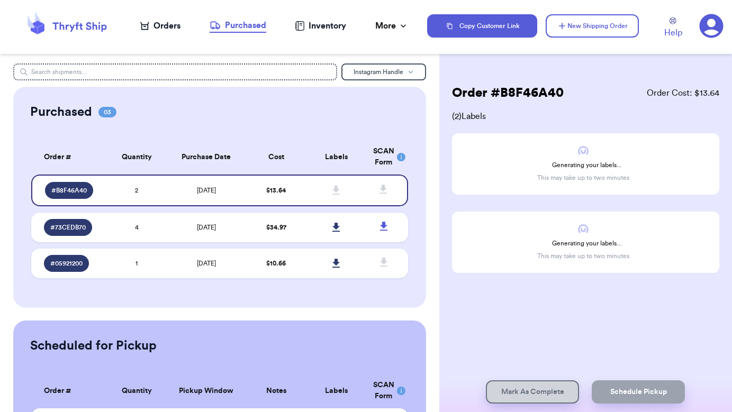
click at [175, 25] on div "Orders" at bounding box center [160, 26] width 40 height 13
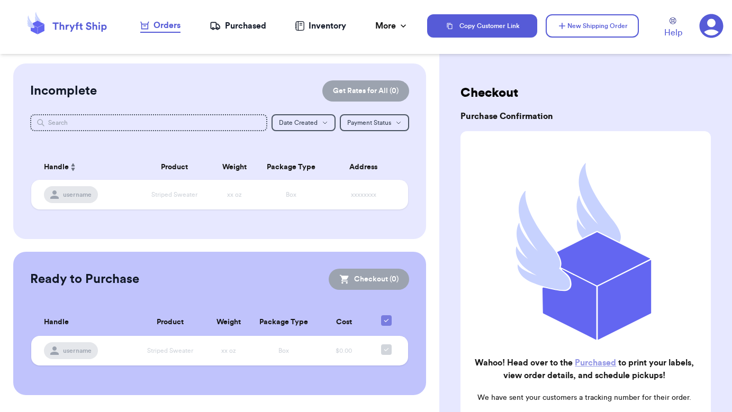
click at [261, 32] on div "Purchased" at bounding box center [238, 26] width 57 height 13
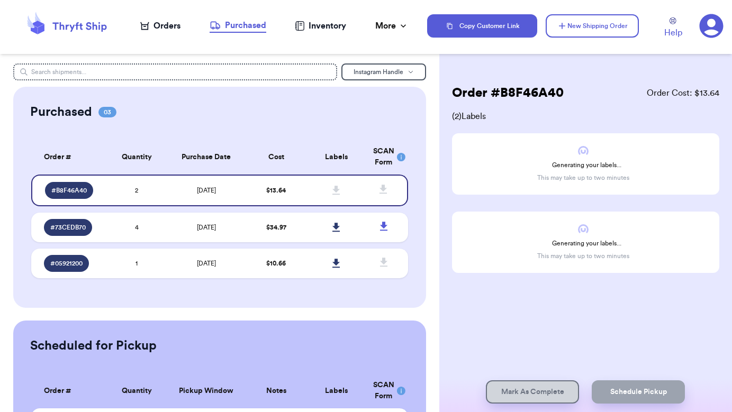
scroll to position [5, 0]
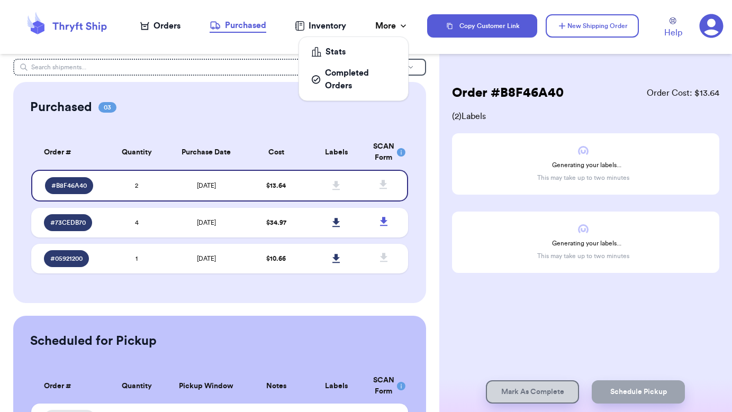
click at [390, 29] on div "More" at bounding box center [391, 26] width 33 height 13
click at [358, 75] on div "Completed Orders" at bounding box center [354, 79] width 84 height 25
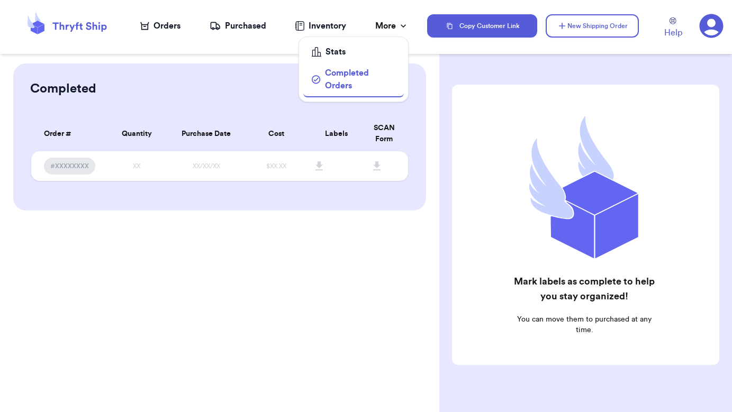
click at [339, 75] on div "Completed Orders" at bounding box center [354, 79] width 84 height 25
click at [161, 170] on td "XX" at bounding box center [136, 166] width 60 height 30
click at [166, 175] on td "XX" at bounding box center [136, 166] width 60 height 30
click at [237, 30] on div "Purchased" at bounding box center [238, 26] width 57 height 13
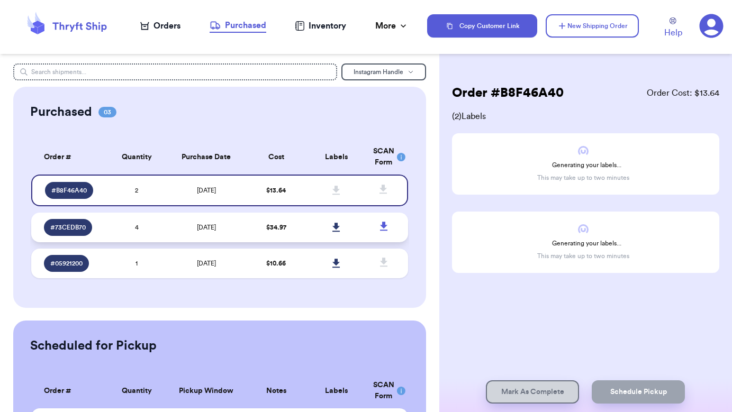
click at [96, 236] on div "# 73CEDB70" at bounding box center [72, 227] width 56 height 17
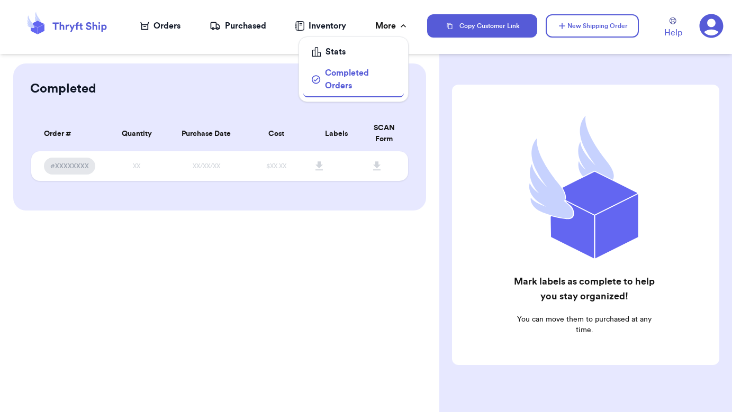
click at [396, 28] on div "More" at bounding box center [391, 26] width 33 height 13
click at [331, 24] on div "Inventory" at bounding box center [320, 26] width 51 height 13
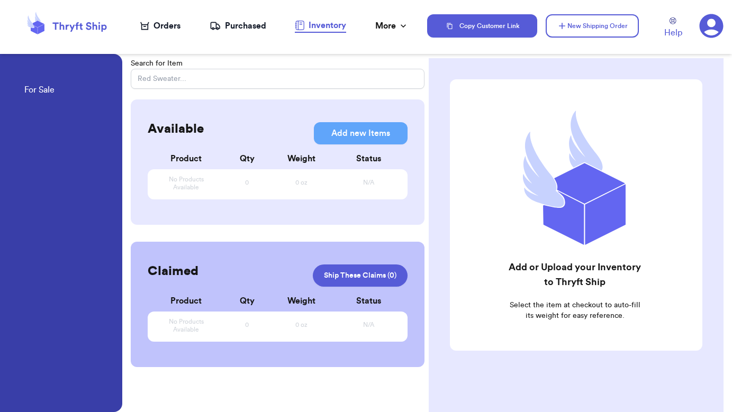
click at [250, 28] on div "Purchased" at bounding box center [238, 26] width 57 height 13
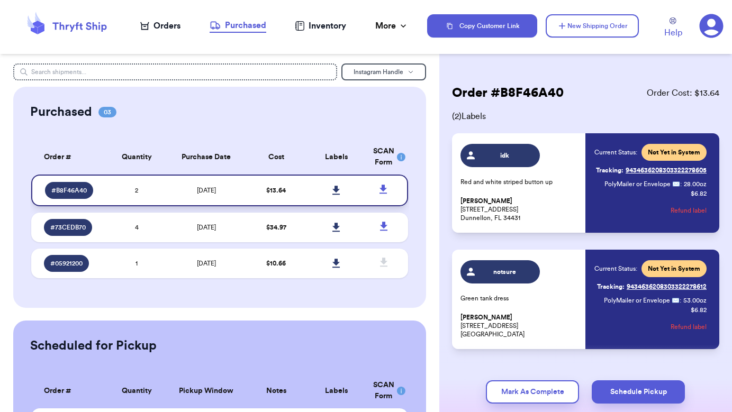
click at [335, 195] on icon at bounding box center [336, 190] width 7 height 9
